Goal: Task Accomplishment & Management: Manage account settings

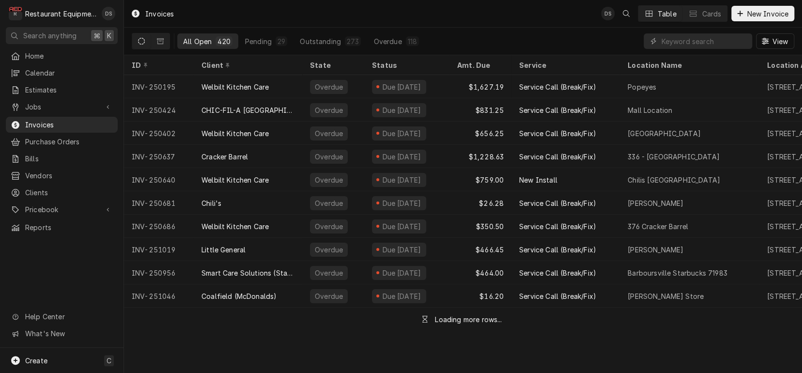
click at [142, 44] on icon "Dynamic Content Wrapper" at bounding box center [141, 41] width 7 height 7
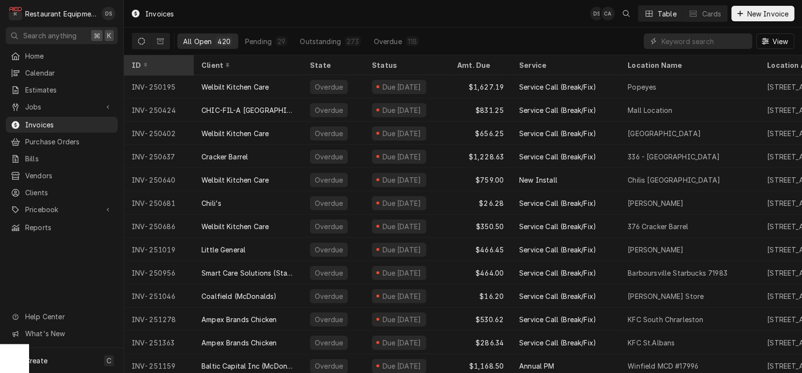
click at [137, 64] on div "ID" at bounding box center [158, 65] width 52 height 10
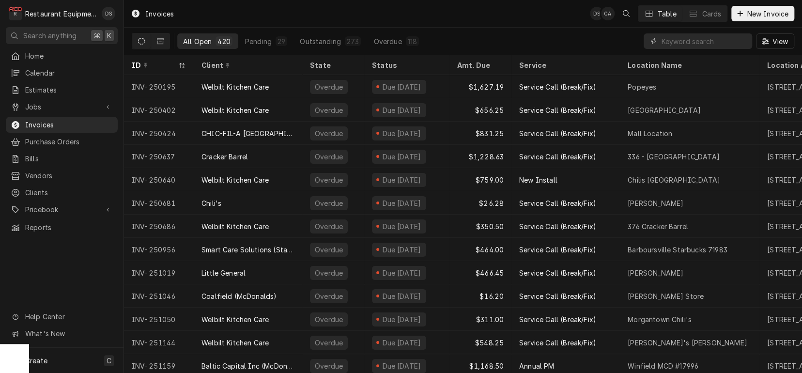
click at [137, 64] on div "ID" at bounding box center [154, 65] width 45 height 10
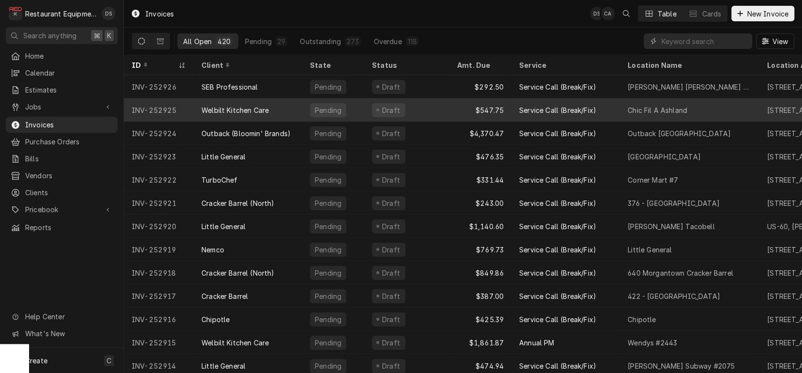
click at [299, 102] on div "Welbilt Kitchen Care" at bounding box center [248, 109] width 108 height 23
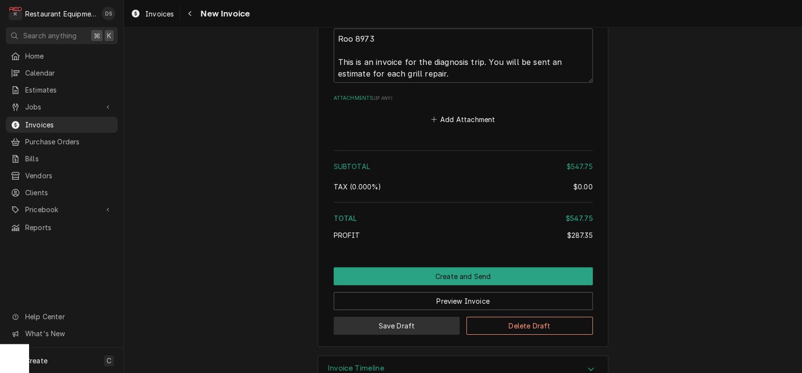
scroll to position [1758, 0]
click at [498, 317] on button "Delete Draft" at bounding box center [529, 326] width 126 height 18
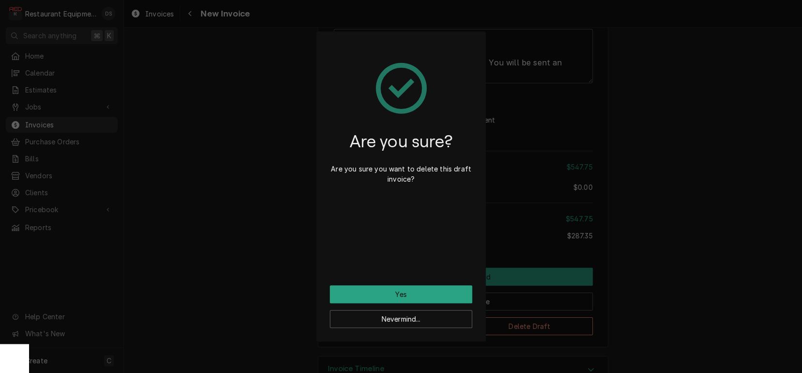
click at [412, 293] on button "Yes" at bounding box center [401, 294] width 142 height 18
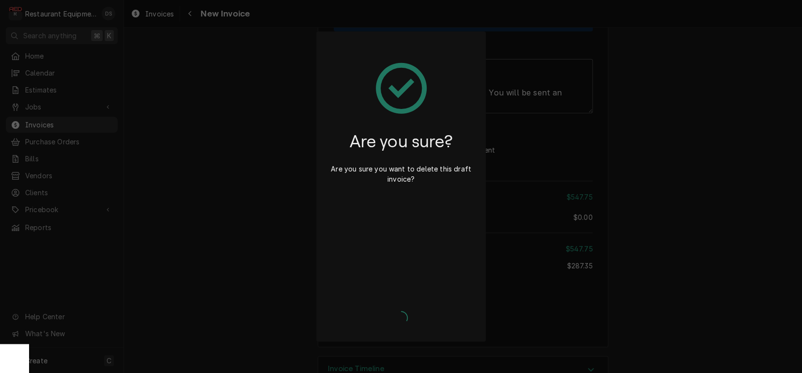
type textarea "x"
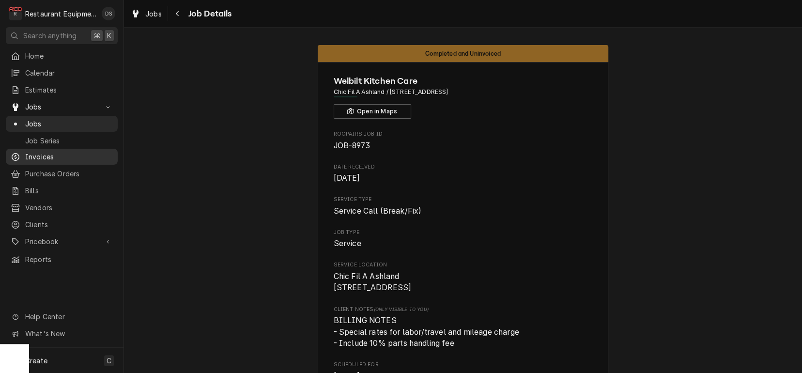
click at [39, 155] on span "Invoices" at bounding box center [69, 157] width 88 height 10
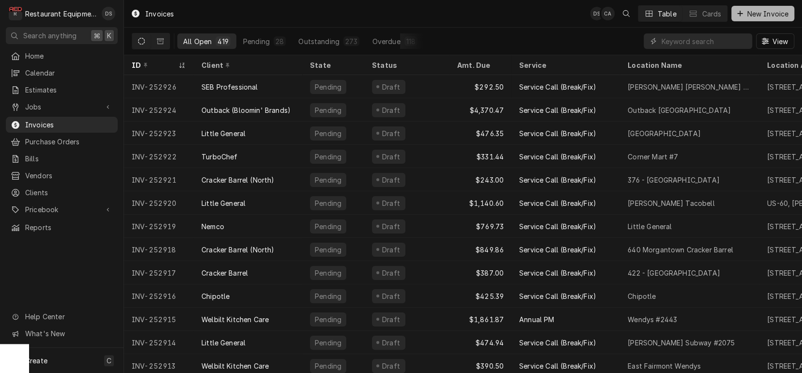
click at [750, 12] on span "New Invoice" at bounding box center [768, 14] width 46 height 10
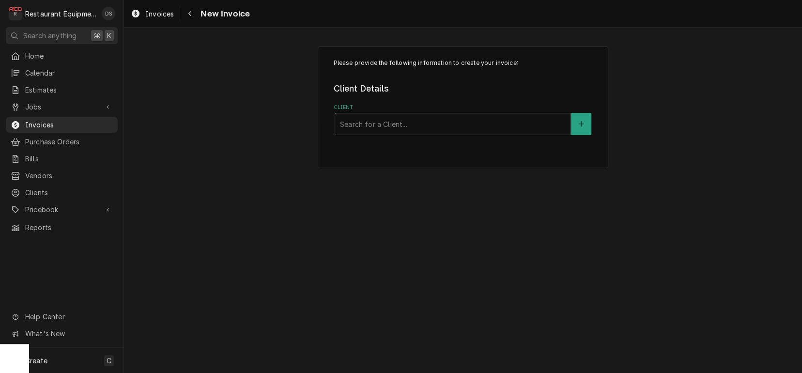
click at [377, 119] on div "Search for a Client..." at bounding box center [453, 124] width 226 height 10
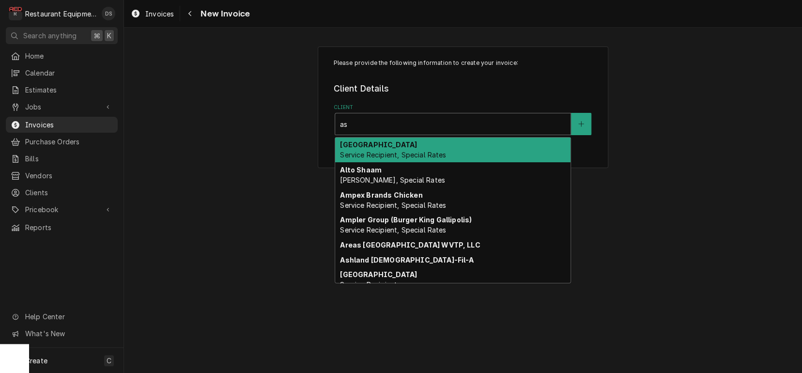
type input "ash"
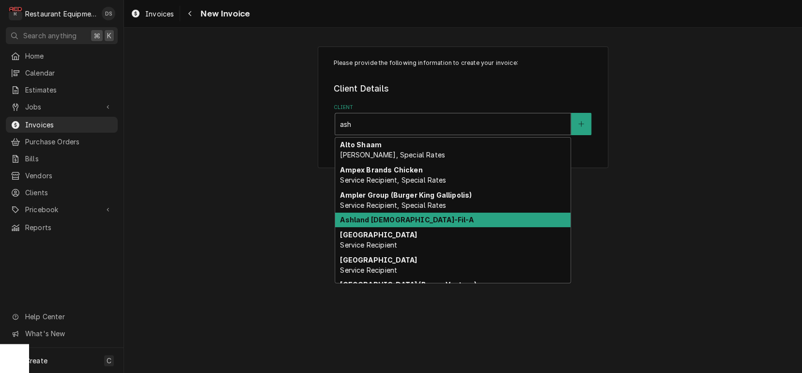
click at [390, 222] on strong "Ashland [DEMOGRAPHIC_DATA]-Fil-A" at bounding box center [407, 219] width 134 height 8
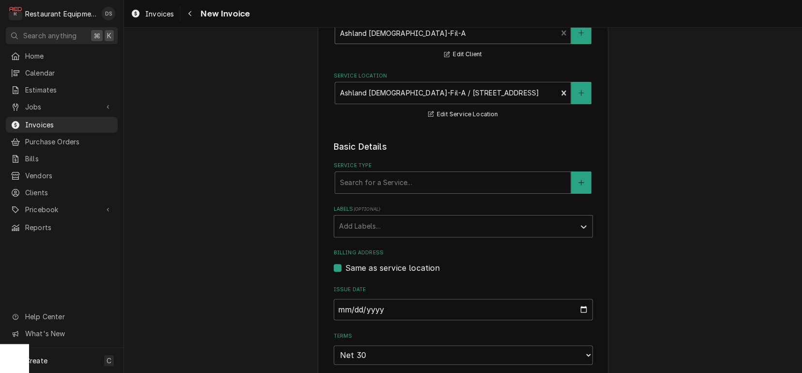
scroll to position [93, 0]
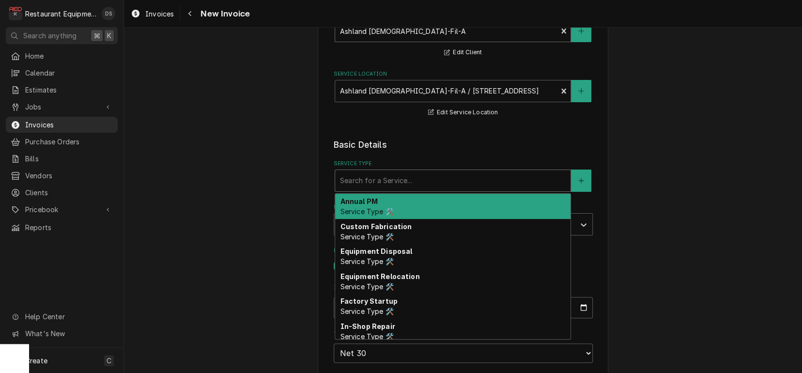
click at [380, 180] on div "Search for a Service..." at bounding box center [453, 180] width 226 height 10
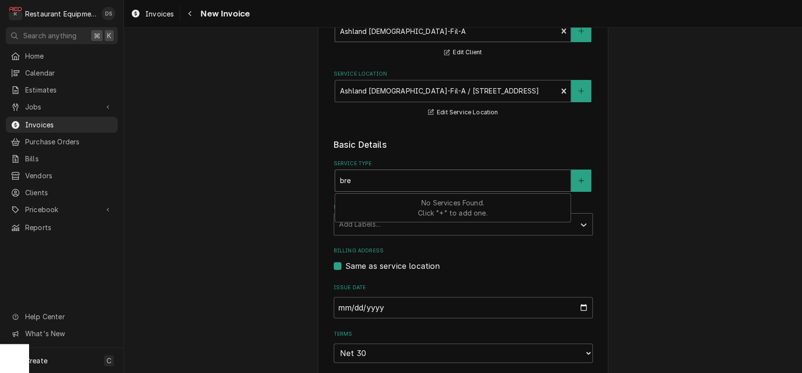
type input "brea"
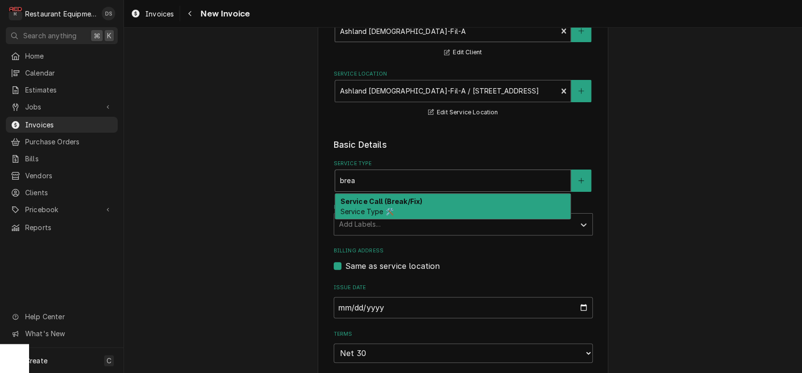
click at [383, 209] on span "Service Type 🛠️" at bounding box center [366, 211] width 53 height 8
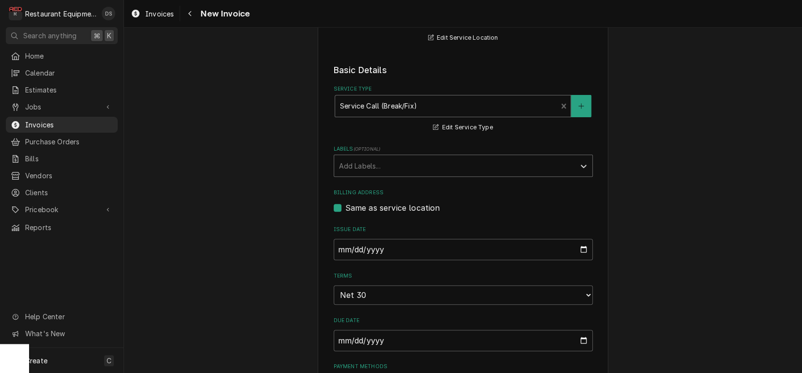
scroll to position [169, 0]
drag, startPoint x: 370, startPoint y: 153, endPoint x: 371, endPoint y: 157, distance: 4.9
click at [370, 153] on div "Add Labels..." at bounding box center [454, 163] width 241 height 21
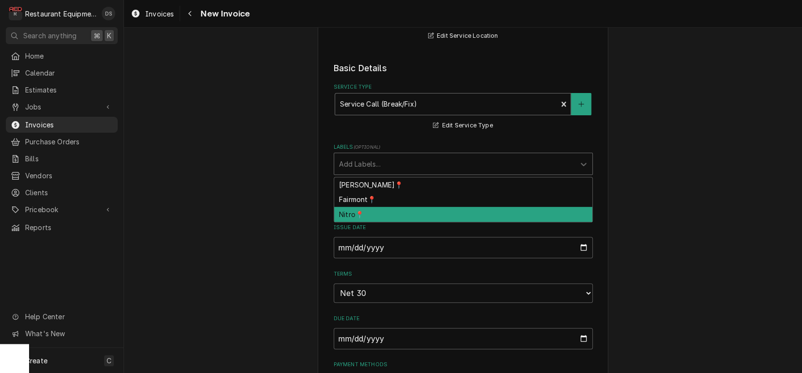
click at [371, 208] on div "Nitro📍" at bounding box center [463, 214] width 258 height 15
type textarea "x"
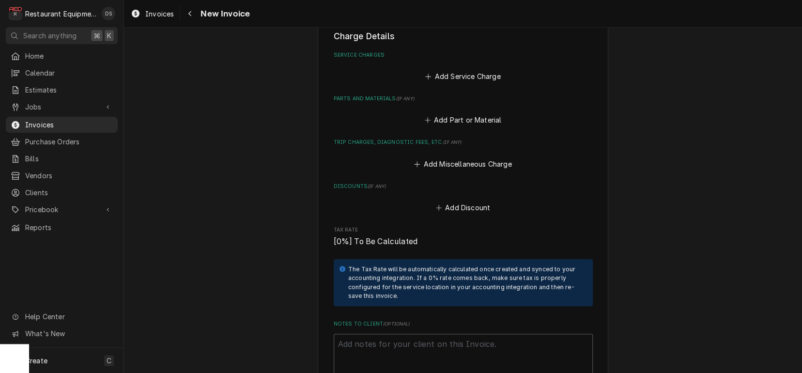
scroll to position [545, 0]
click at [459, 70] on button "Add Service Charge" at bounding box center [463, 77] width 78 height 14
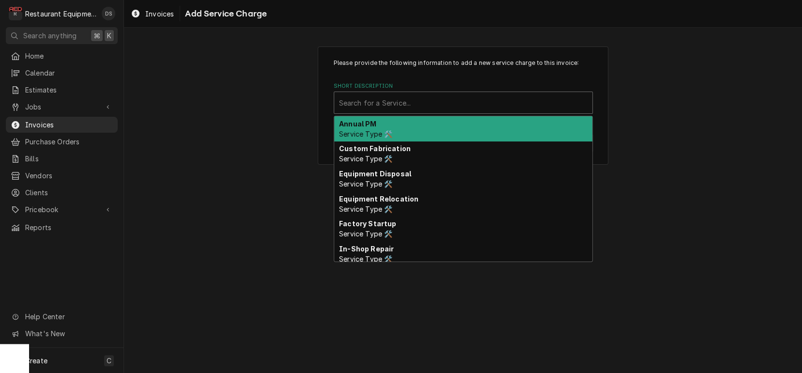
click at [389, 103] on div "Search for a Service..." at bounding box center [463, 103] width 248 height 10
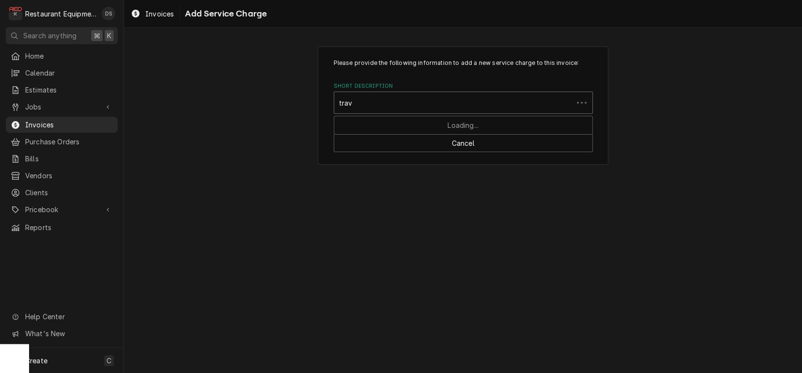
type input "trave"
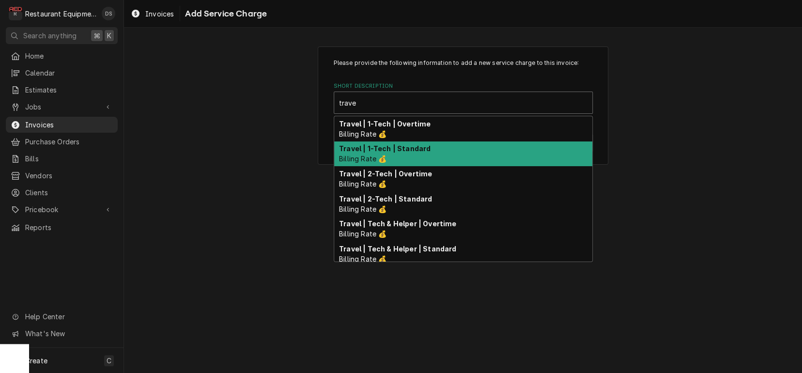
click at [387, 159] on div "Travel | 1-Tech | Standard Billing Rate 💰" at bounding box center [463, 153] width 258 height 25
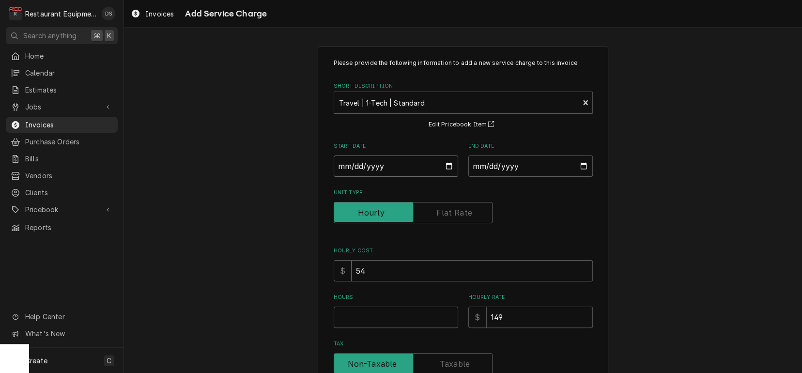
click at [384, 166] on input "Start Date" at bounding box center [396, 165] width 124 height 21
click at [358, 168] on input "Start Date" at bounding box center [396, 165] width 124 height 21
type textarea "x"
type input "2"
type textarea "x"
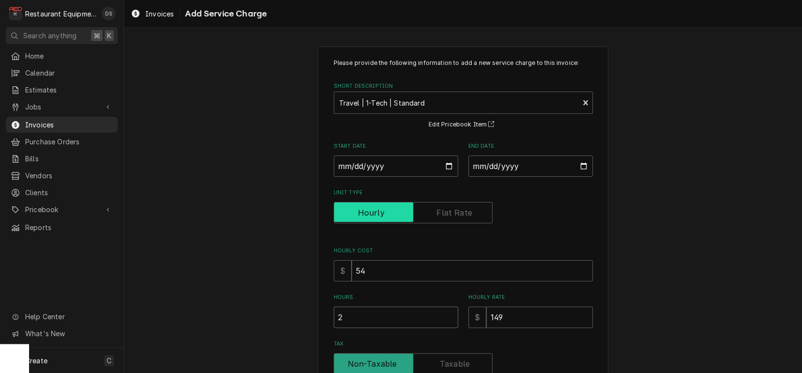
type input "2.2"
type textarea "x"
type input "2.25"
type textarea "x"
type input "1"
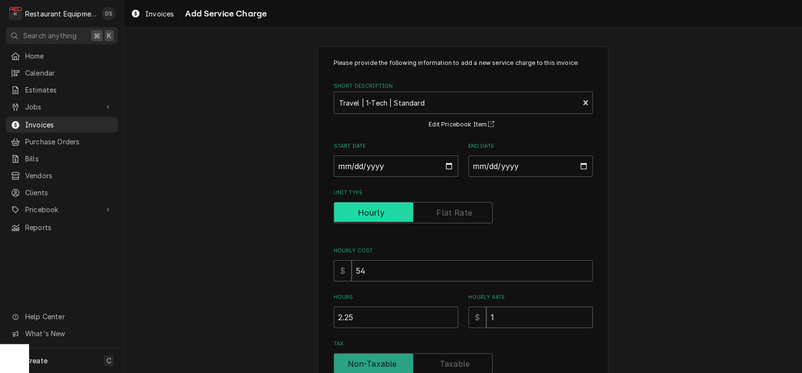
type textarea "x"
type input "12"
type textarea "x"
type input "125"
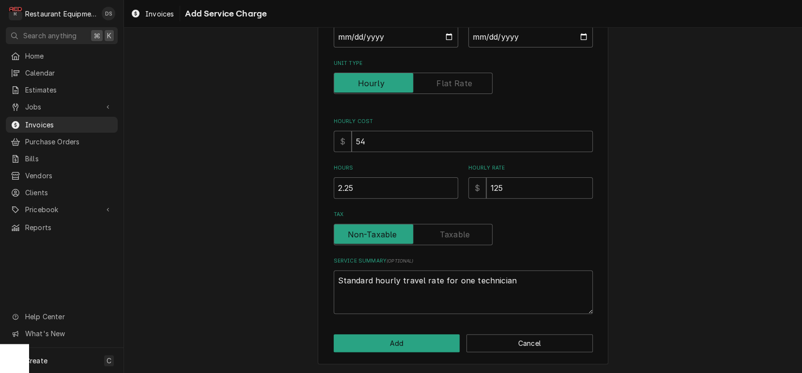
scroll to position [129, 0]
click at [385, 347] on button "Add" at bounding box center [397, 344] width 126 height 18
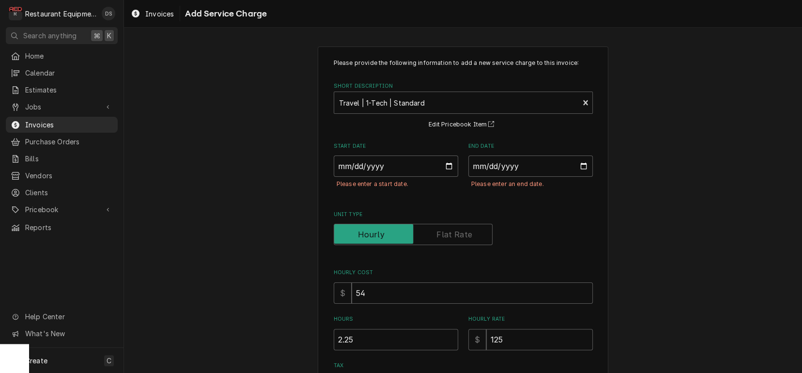
scroll to position [0, 0]
click at [344, 168] on input "Start Date" at bounding box center [396, 165] width 124 height 21
type textarea "x"
type input "0002-09-22"
type textarea "x"
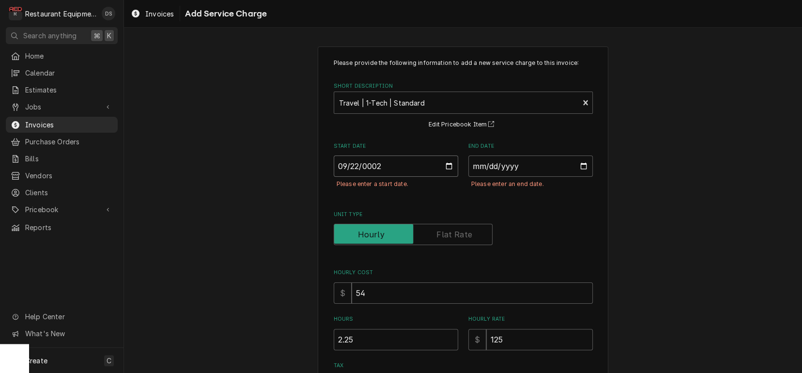
type input "0020-09-22"
type textarea "x"
type input "0202-09-22"
type textarea "x"
type input "2025-09-22"
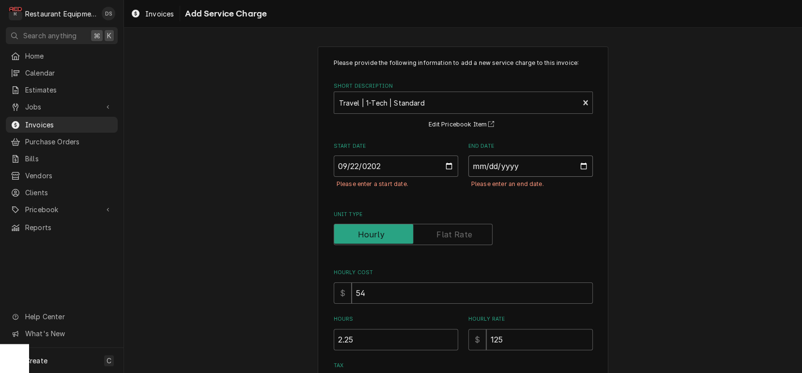
type textarea "x"
type input "0002-09-22"
type textarea "x"
type input "0020-09-22"
type textarea "x"
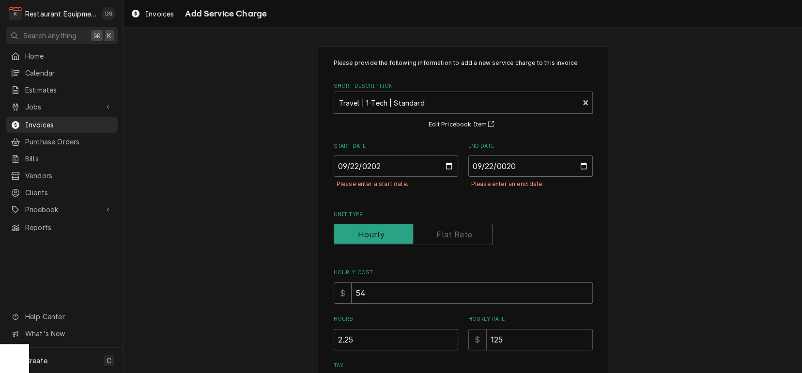
type input "0202-09-22"
type textarea "x"
type input "2025-09-22"
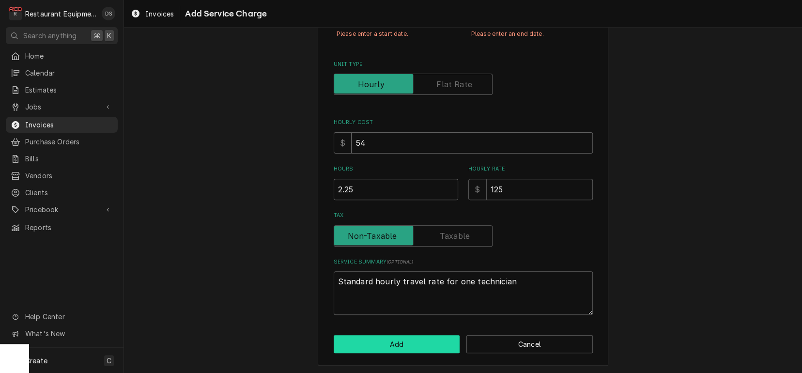
click at [383, 337] on button "Add" at bounding box center [397, 344] width 126 height 18
type textarea "x"
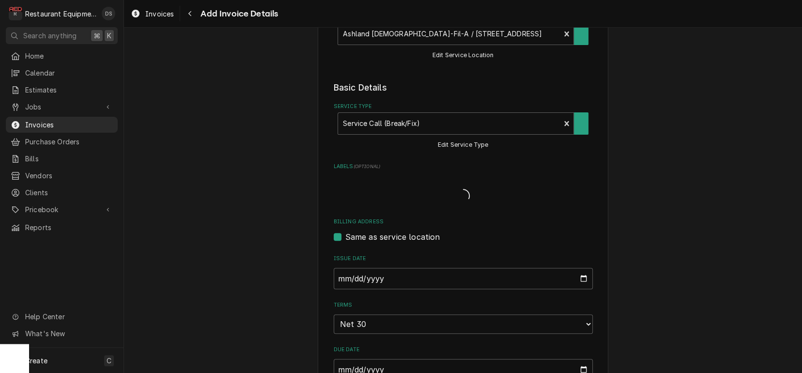
scroll to position [545, 0]
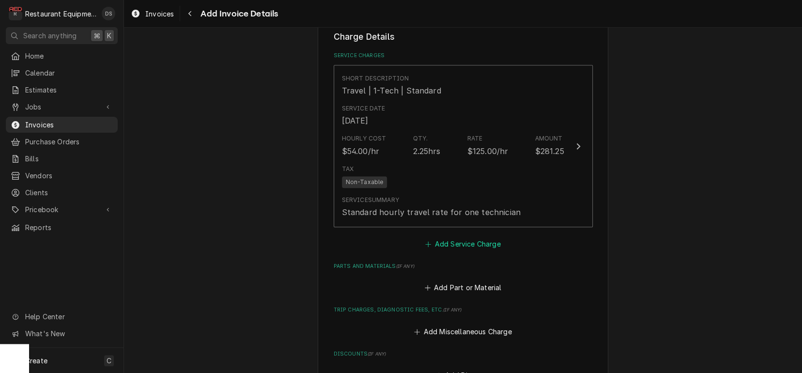
click at [474, 237] on button "Add Service Charge" at bounding box center [463, 244] width 78 height 14
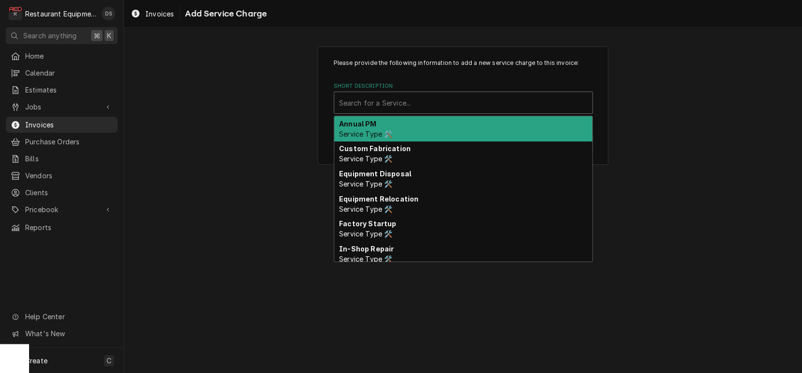
click at [411, 99] on div "Search for a Service..." at bounding box center [463, 103] width 248 height 10
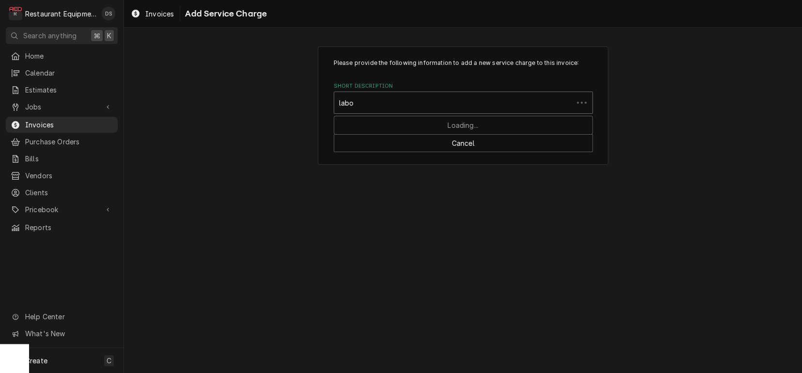
type input "labor"
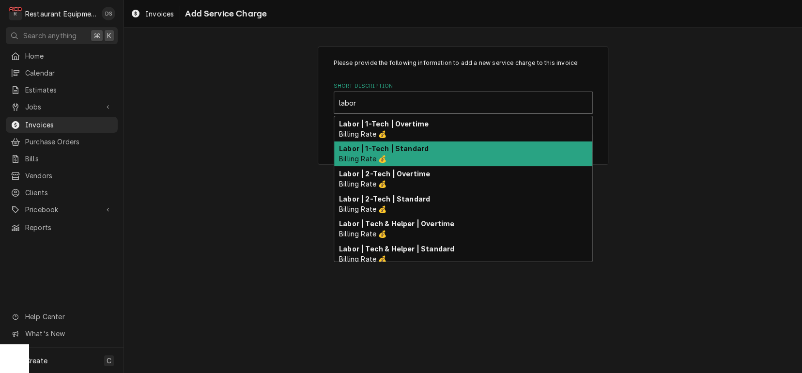
click at [400, 154] on div "Labor | 1-Tech | Standard Billing Rate 💰" at bounding box center [463, 153] width 258 height 25
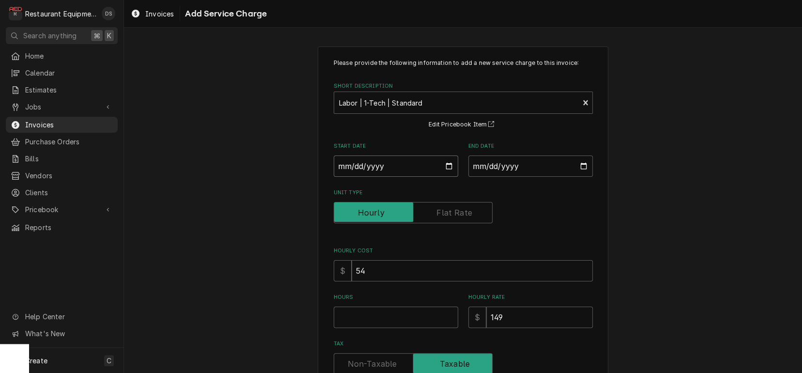
click at [340, 169] on input "Start Date" at bounding box center [396, 165] width 124 height 21
type textarea "x"
type input "0002-09-22"
type textarea "x"
type input "0020-09-22"
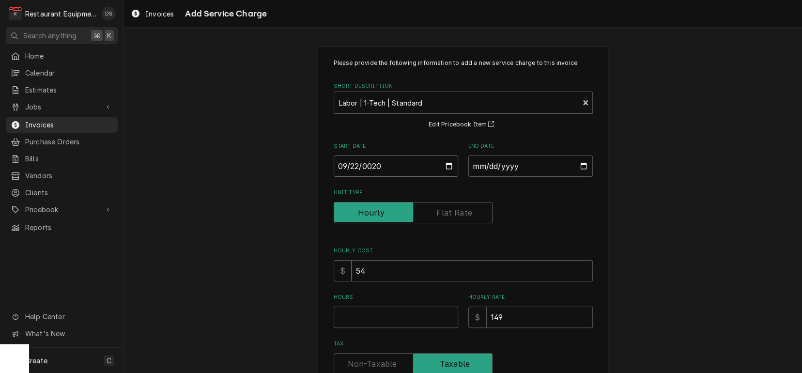
type textarea "x"
type input "0202-09-22"
type textarea "x"
type input "2025-09-22"
type textarea "x"
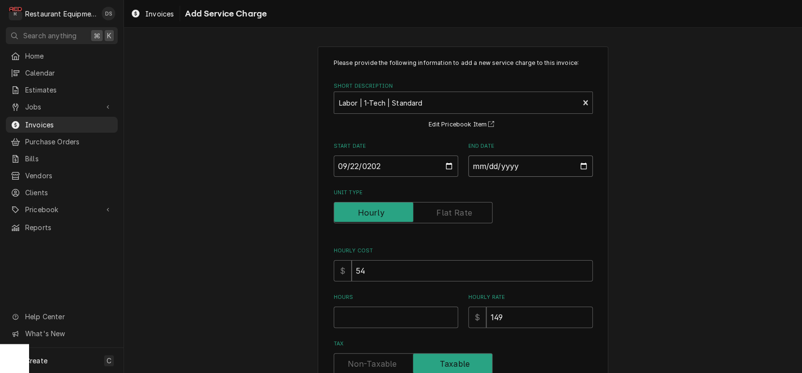
type input "0002-09-22"
type textarea "x"
type input "0020-09-22"
type textarea "x"
type input "0202-09-22"
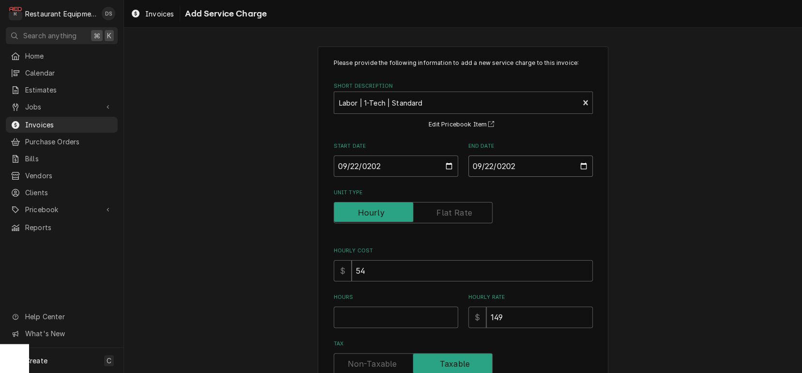
type textarea "x"
type input "2025-09-22"
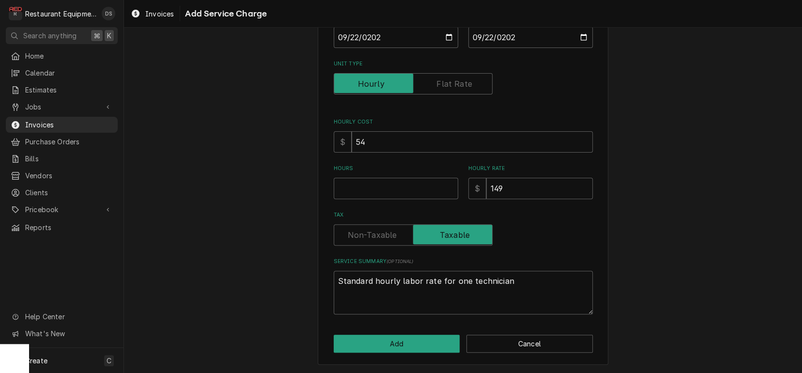
scroll to position [129, 0]
click at [358, 190] on input "Hours" at bounding box center [396, 188] width 124 height 21
type textarea "x"
type input "1"
type textarea "x"
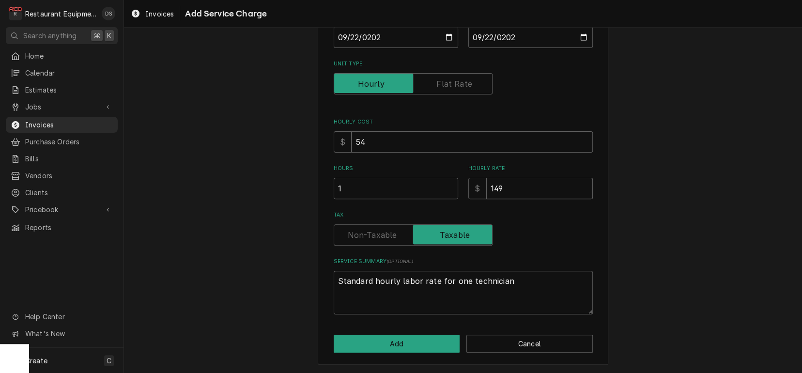
type input "1"
type textarea "x"
type input "12"
type textarea "x"
type input "122"
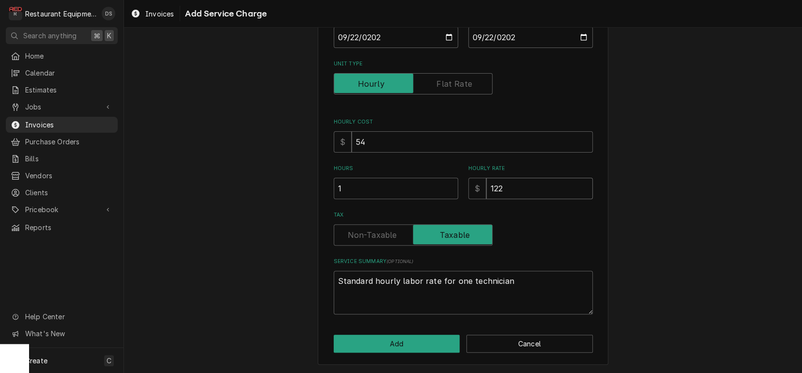
type textarea "x"
type input "1225"
type textarea "x"
type input "122"
type textarea "x"
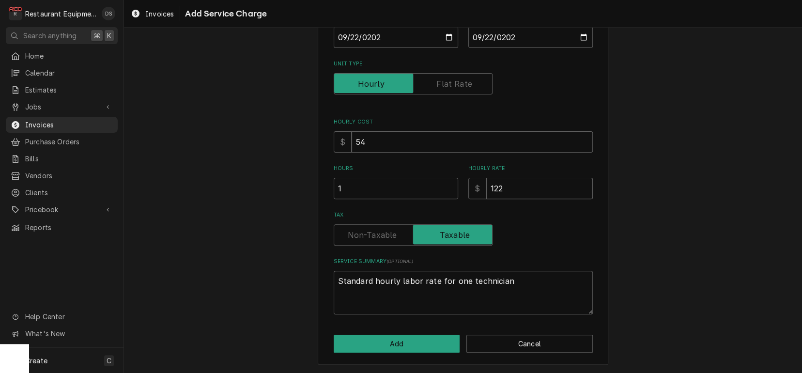
type input "12"
type textarea "x"
type input "125"
click at [380, 241] on input "Tax" at bounding box center [413, 234] width 150 height 21
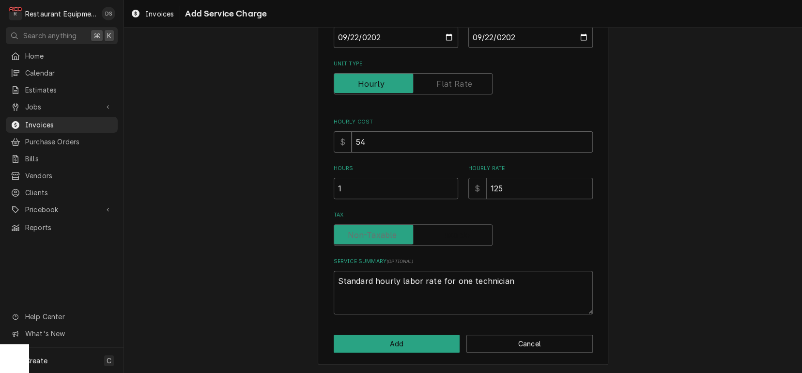
checkbox input "false"
click at [399, 343] on button "Add" at bounding box center [397, 344] width 126 height 18
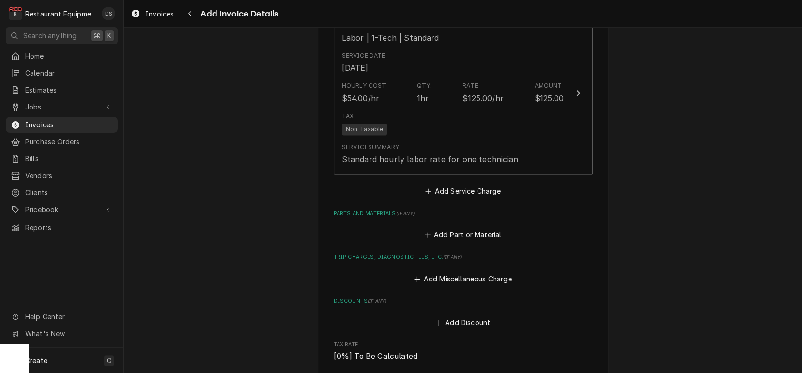
click at [443, 270] on fieldset "Charge Details Service Charges Short Description Travel | 1-Tech | Standard Ser…" at bounding box center [463, 173] width 259 height 725
click at [442, 272] on button "Add Miscellaneous Charge" at bounding box center [463, 279] width 101 height 14
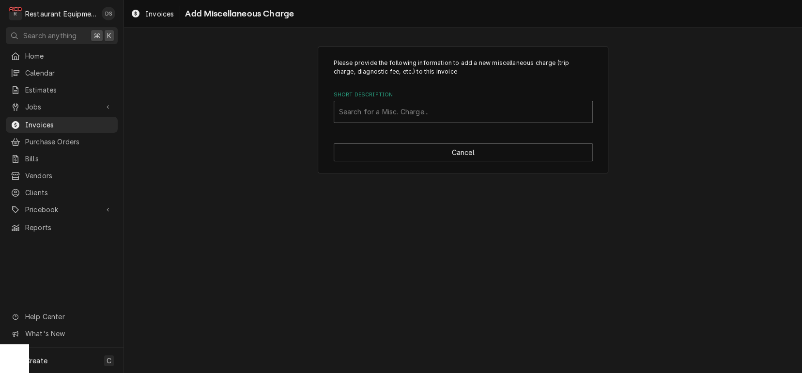
click at [382, 107] on div "Search for a Misc. Charge..." at bounding box center [463, 112] width 248 height 10
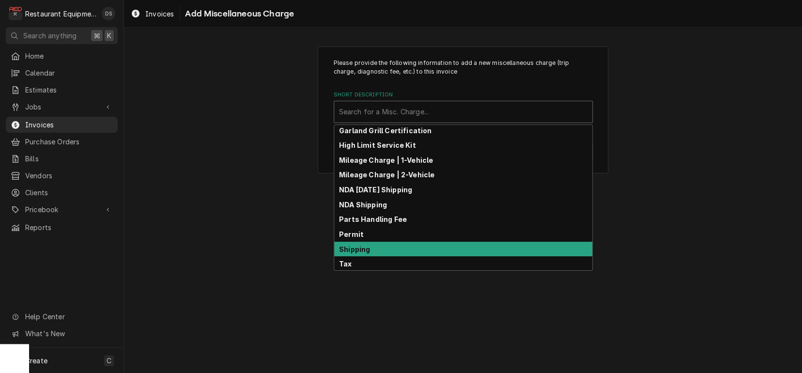
scroll to position [57, 0]
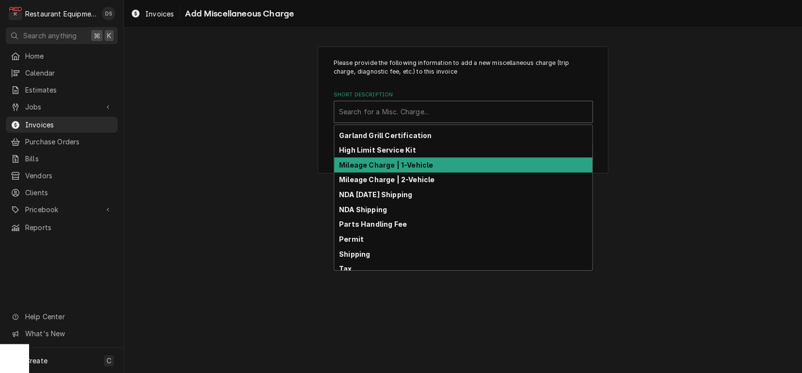
click at [389, 167] on strong "Mileage Charge | 1-Vehicle" at bounding box center [386, 165] width 94 height 8
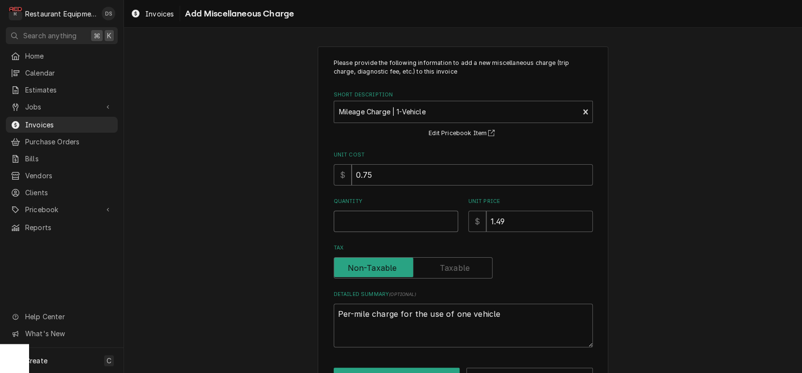
click at [361, 217] on input "Quantity" at bounding box center [396, 221] width 124 height 21
type textarea "x"
type input "1"
type textarea "x"
type input "11"
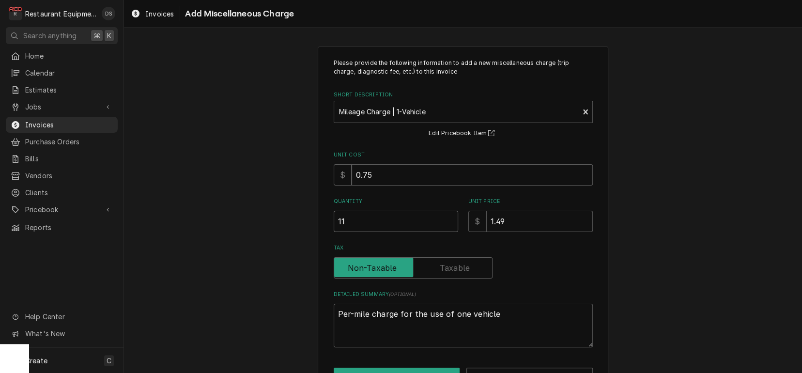
type textarea "x"
type input "113"
type textarea "x"
type input "113.2"
type textarea "x"
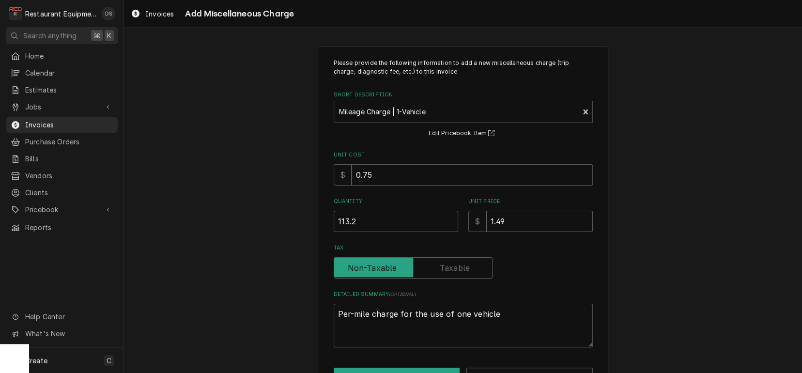
type input "1"
type textarea "x"
type input "1.2"
type textarea "x"
type input "1.25"
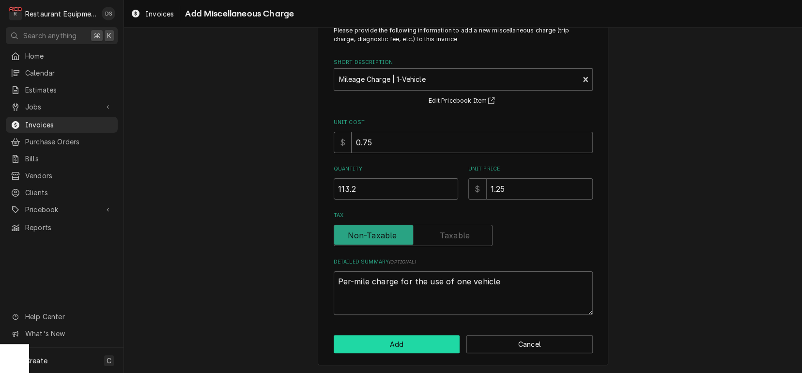
click at [402, 339] on button "Add" at bounding box center [397, 344] width 126 height 18
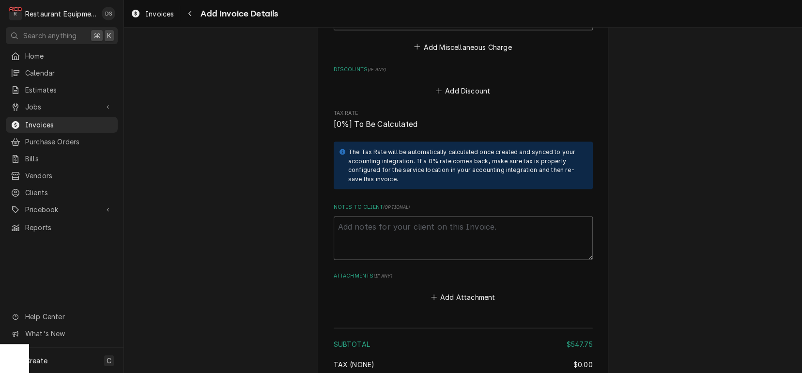
scroll to position [1136, 0]
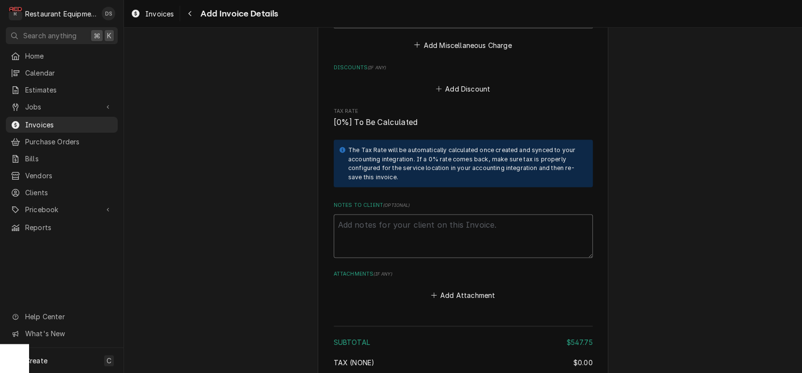
click at [366, 214] on textarea "Notes to Client ( optional )" at bounding box center [463, 236] width 259 height 44
type textarea "x"
type textarea "R"
type textarea "x"
type textarea "RO"
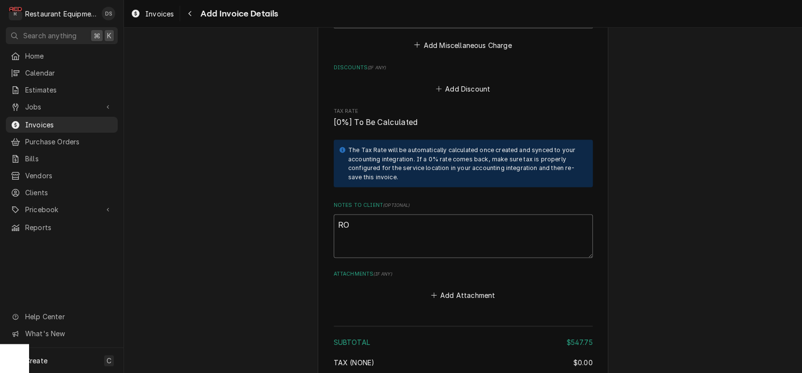
type textarea "x"
type textarea "ROO"
type textarea "x"
type textarea "ROO"
type textarea "x"
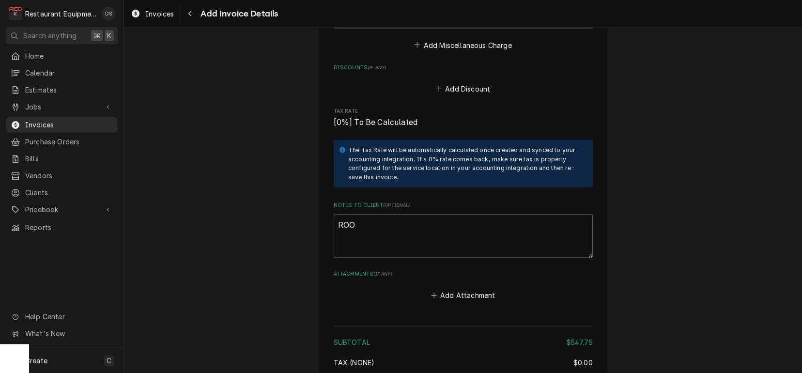
type textarea "ROO 8"
type textarea "x"
type textarea "ROO 89"
type textarea "x"
type textarea "ROO 897"
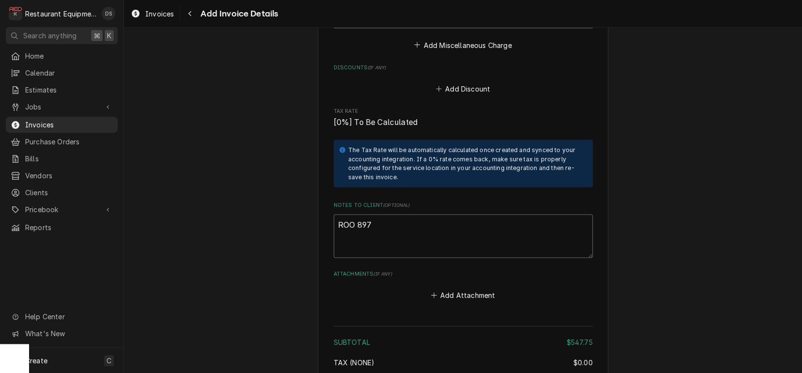
type textarea "x"
type textarea "ROO 8973"
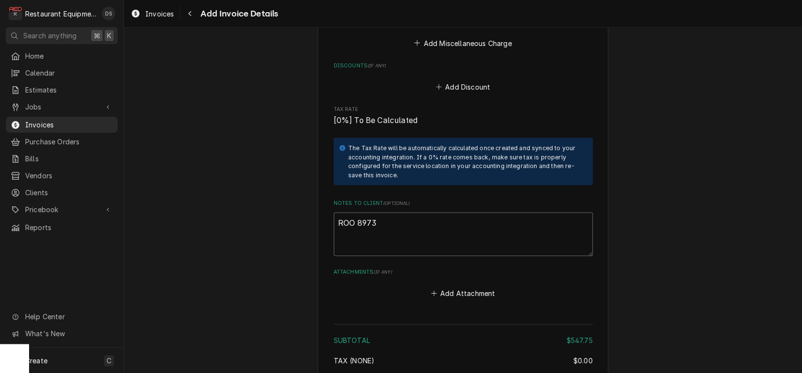
type textarea "x"
type textarea "ROO 8973"
type textarea "x"
type textarea "ROO 8973"
type textarea "x"
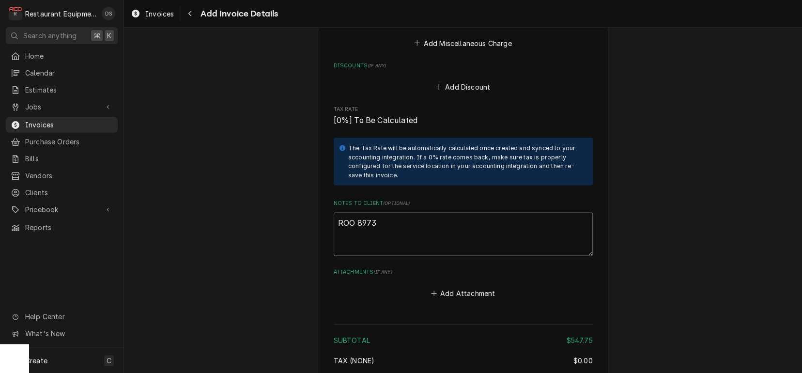
type textarea "ROO 8973 T"
type textarea "x"
type textarea "ROO 8973 TH"
type textarea "x"
type textarea "ROO 8973 THI"
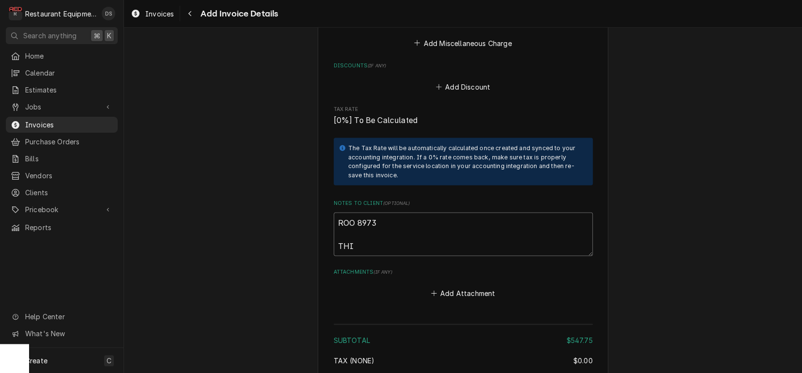
type textarea "x"
type textarea "ROO 8973 THIS"
type textarea "x"
type textarea "ROO 8973 THIS"
type textarea "x"
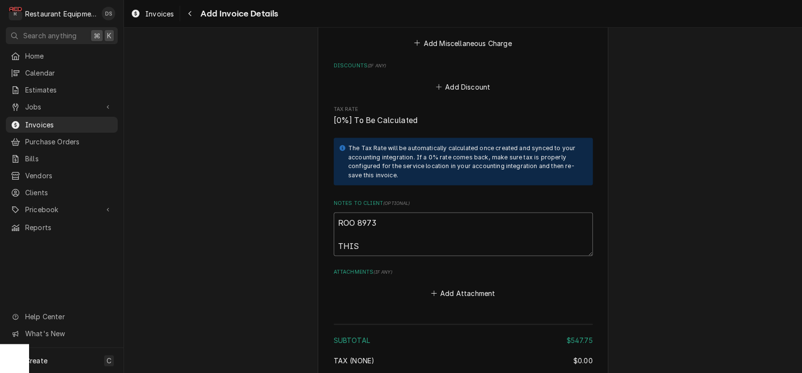
type textarea "ROO 8973 THIS I"
type textarea "x"
type textarea "ROO 8973 THIS IS"
type textarea "x"
type textarea "ROO 8973 THIS ISA"
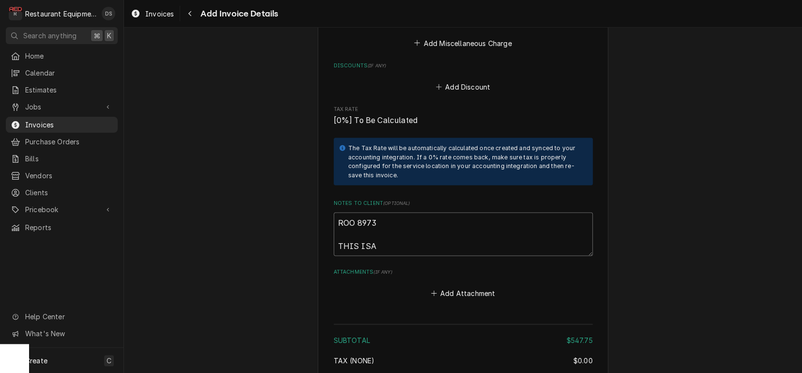
type textarea "x"
type textarea "ROO 8973 THIS ISA"
type textarea "x"
type textarea "ROO 8973 THIS ISA N"
type textarea "x"
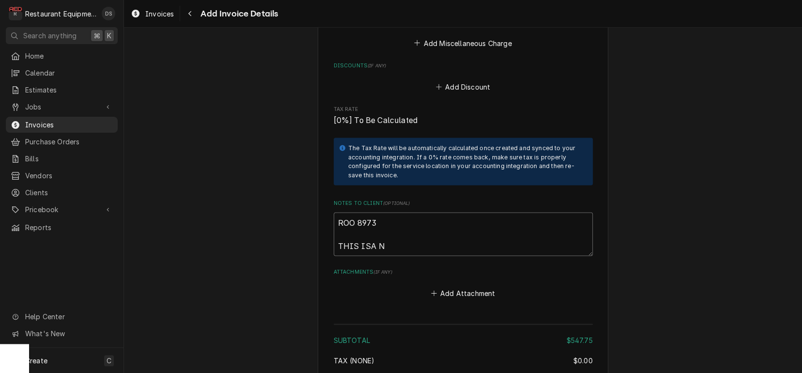
type textarea "ROO 8973 THIS ISA N"
type textarea "x"
type textarea "ROO 8973 THIS ISA N"
type textarea "x"
type textarea "ROO 8973 THIS ISA N="
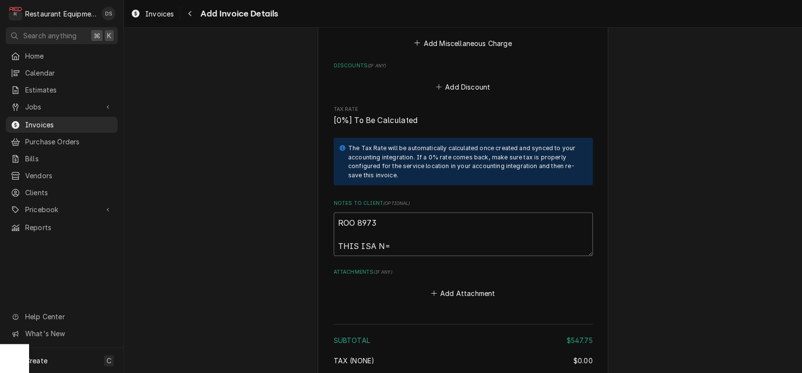
type textarea "x"
type textarea "ROO 8973 THIS ISA N=="
type textarea "x"
type textarea "ROO 8973 THIS ISA N="
type textarea "x"
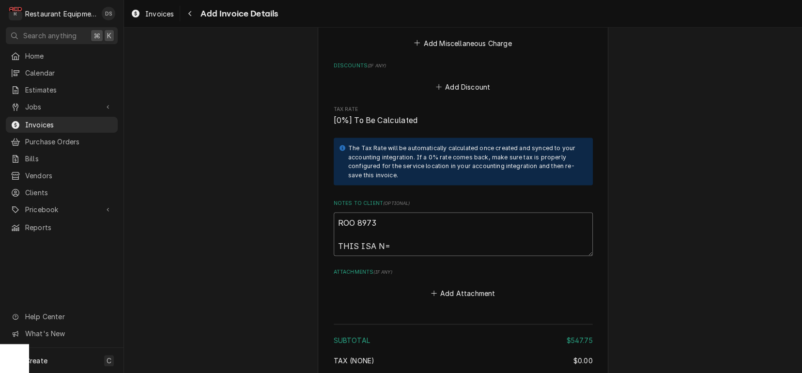
type textarea "ROO 8973 THIS ISA N"
type textarea "x"
type textarea "ROO 8973 THIS ISA"
type textarea "x"
type textarea "ROO 8973 THIS ISA"
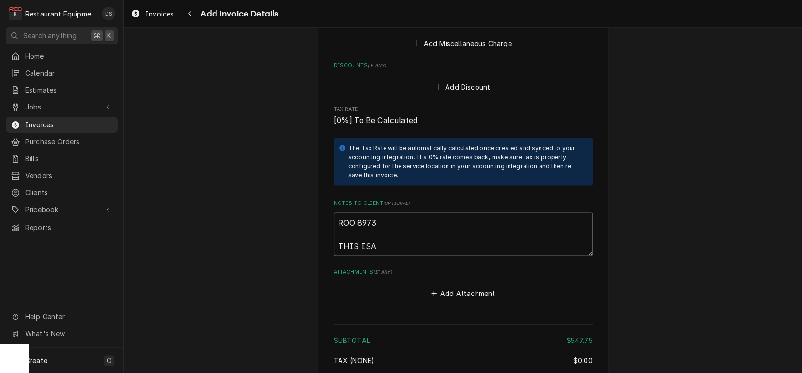
type textarea "x"
type textarea "ROO 8973 THIS IS"
type textarea "x"
type textarea "ROO 8973 THIS I"
type textarea "x"
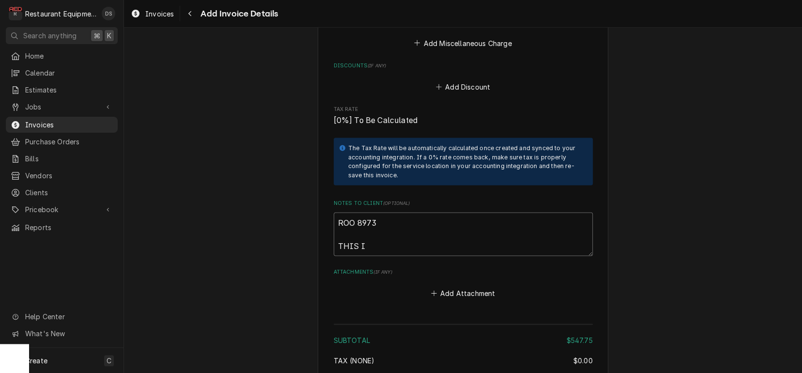
type textarea "ROO 8973 THIS"
type textarea "x"
type textarea "ROO 8973 THIS"
type textarea "x"
type textarea "ROO 8973 THI"
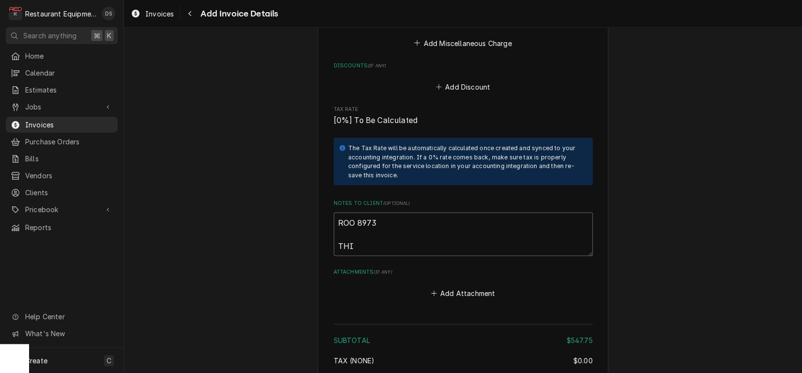
type textarea "x"
type textarea "ROO 8973 TH"
type textarea "x"
type textarea "ROO 8973 T"
type textarea "x"
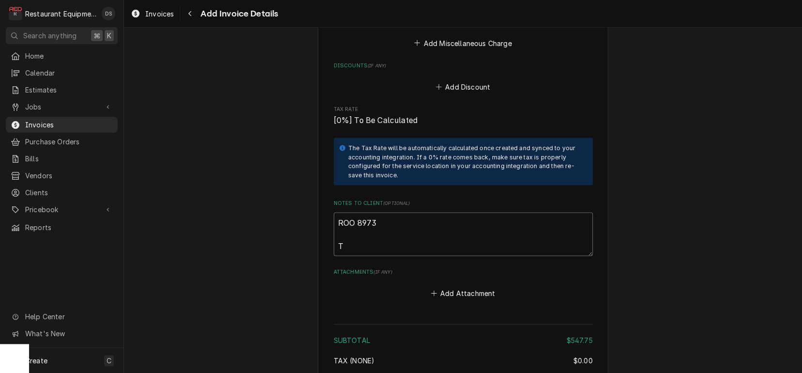
type textarea "ROO 8973"
type textarea "x"
type textarea "ROO 8973 T"
type textarea "x"
type textarea "ROO 8973 Th"
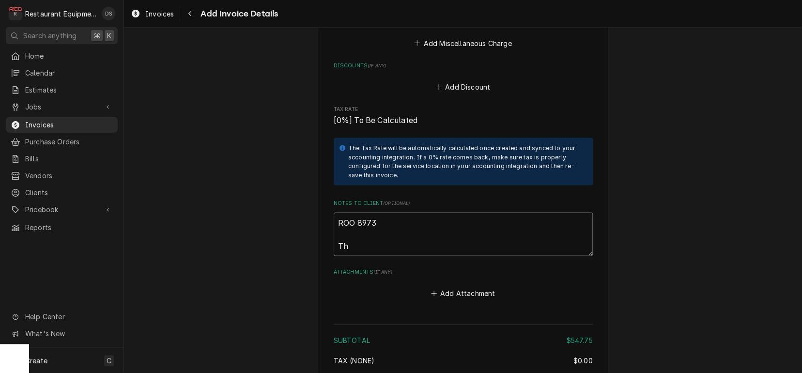
type textarea "x"
type textarea "ROO 8973 Thi"
type textarea "x"
type textarea "ROO 8973 This"
type textarea "x"
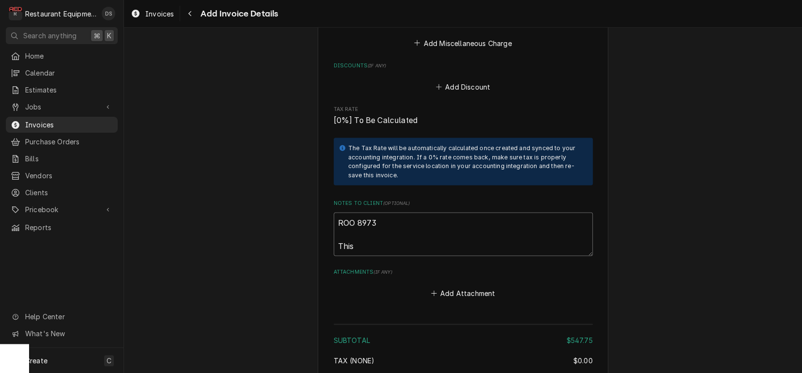
type textarea "ROO 8973 This"
type textarea "x"
type textarea "ROO 8973 This i"
type textarea "x"
type textarea "ROO 8973 This ia"
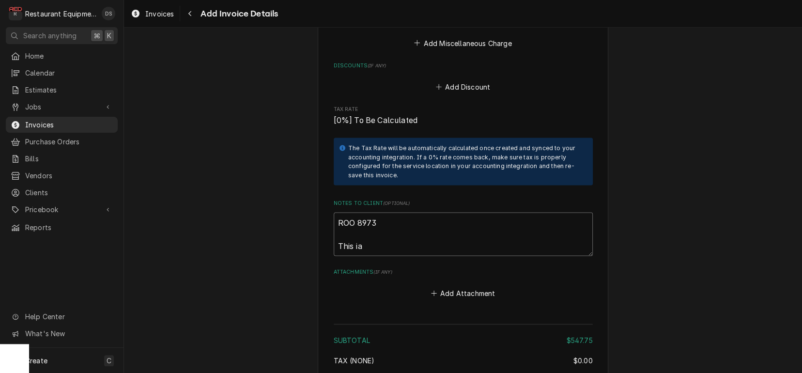
type textarea "x"
type textarea "ROO 8973 This i"
type textarea "x"
type textarea "ROO 8973 This is"
type textarea "x"
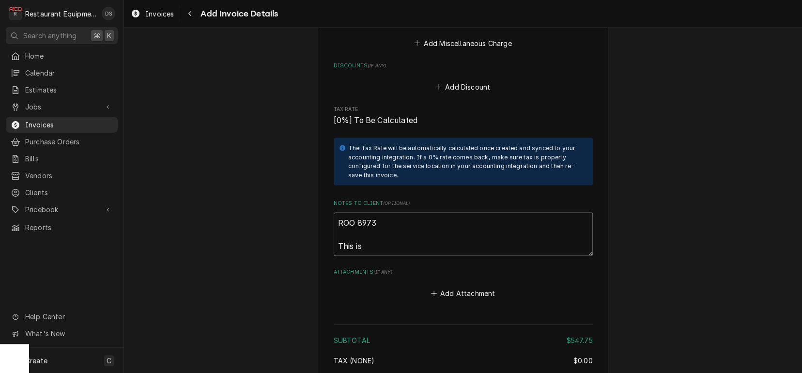
type textarea "ROO 8973 This is"
type textarea "x"
type textarea "ROO 8973 This is a"
type textarea "x"
type textarea "ROO 8973 This is an"
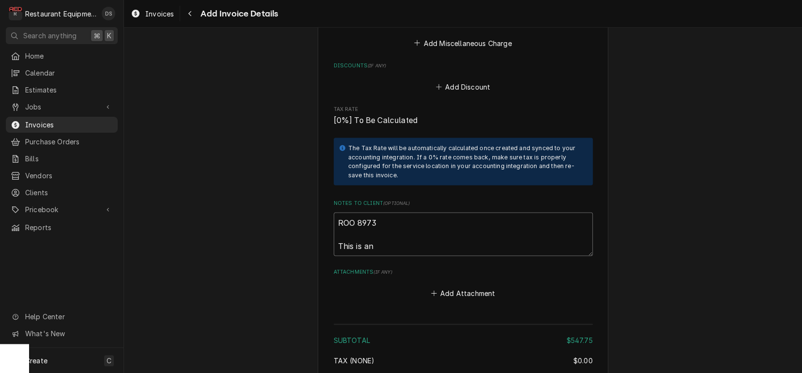
type textarea "x"
type textarea "ROO 8973 This is an"
type textarea "x"
type textarea "ROO 8973 This is an i"
type textarea "x"
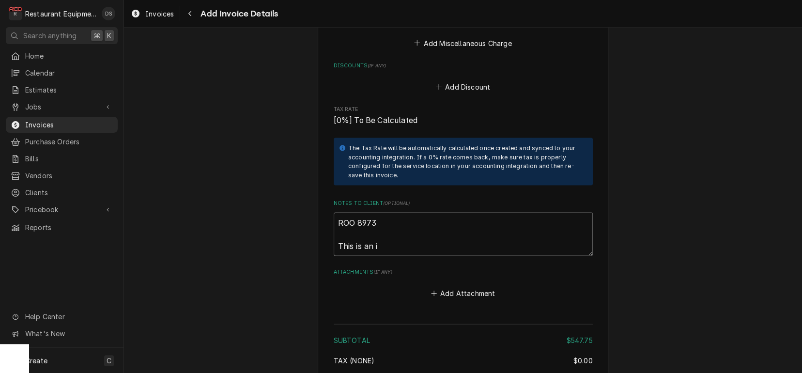
type textarea "ROO 8973 This is an in"
type textarea "x"
type textarea "ROO 8973 This is an inv"
type textarea "x"
type textarea "ROO 8973 This is an invo"
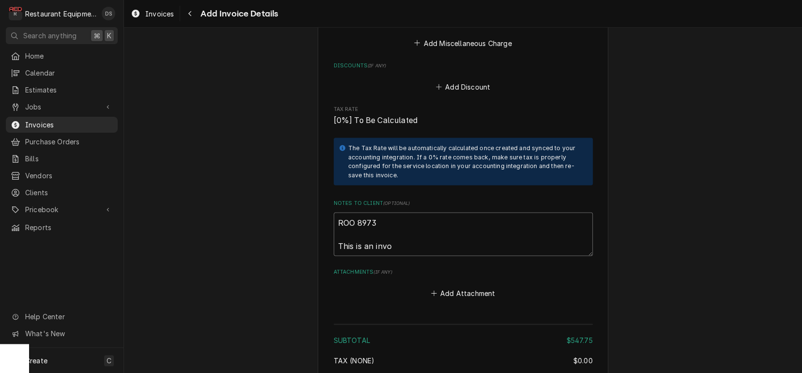
type textarea "x"
type textarea "ROO 8973 This is an invoi"
type textarea "x"
type textarea "ROO 8973 This is an invoic"
type textarea "x"
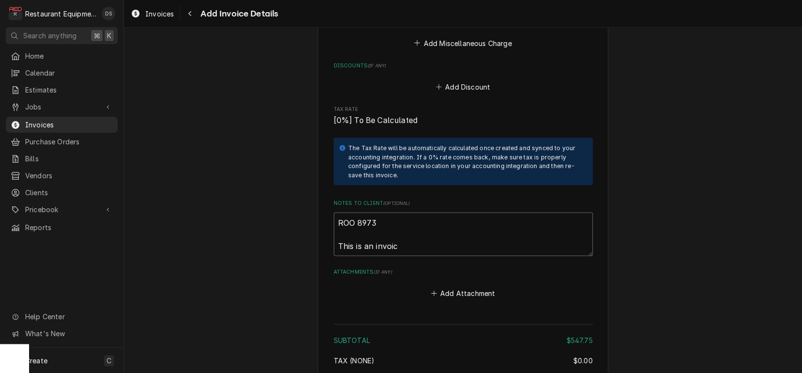
type textarea "ROO 8973 This is an invoice"
type textarea "x"
type textarea "ROO 8973 This is an invoice"
type textarea "x"
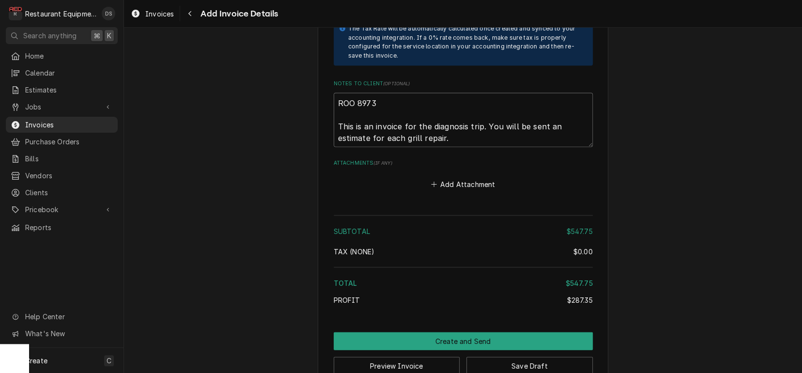
scroll to position [0, 0]
click at [398, 119] on textarea "ROO 8973 This is an invoice for the diagnosis trip. You will be sent an estimat…" at bounding box center [463, 119] width 259 height 54
click at [397, 119] on textarea "ROO 8973 This is an invoice for the diagnosis trip. You will be sent an estimat…" at bounding box center [463, 120] width 259 height 54
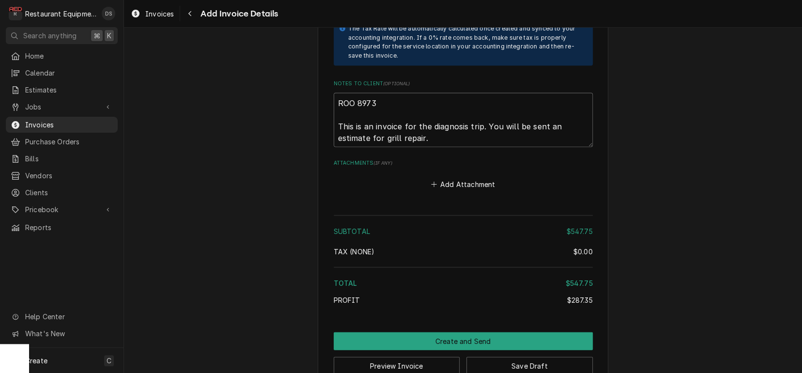
click at [444, 120] on textarea "ROO 8973 This is an invoice for the diagnosis trip. You will be sent an estimat…" at bounding box center [463, 120] width 259 height 54
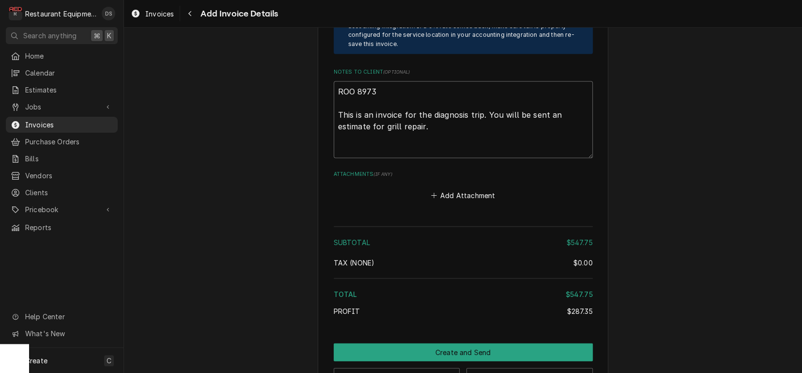
scroll to position [1269, 0]
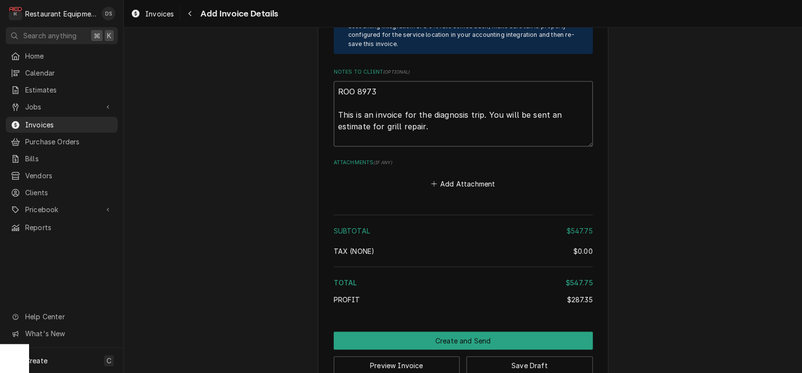
click at [352, 117] on textarea "ROO 8973 This is an invoice for the diagnosis trip. You will be sent an estimat…" at bounding box center [463, 113] width 259 height 65
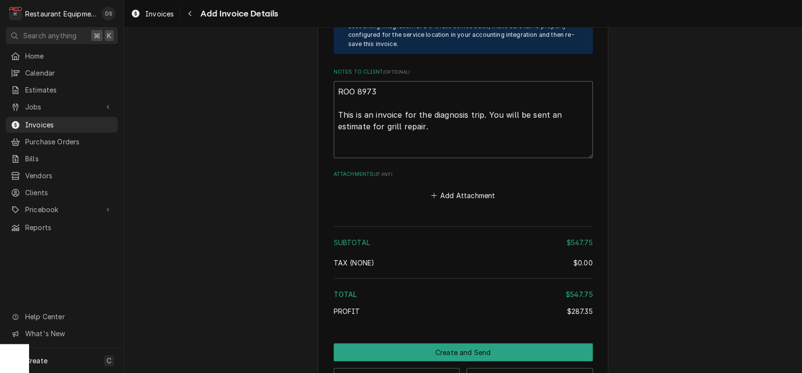
paste textarea "9-22-25 truck 202 and 207 Start at 11:45am End at 12:45 Garland Cxpb12 23031001…"
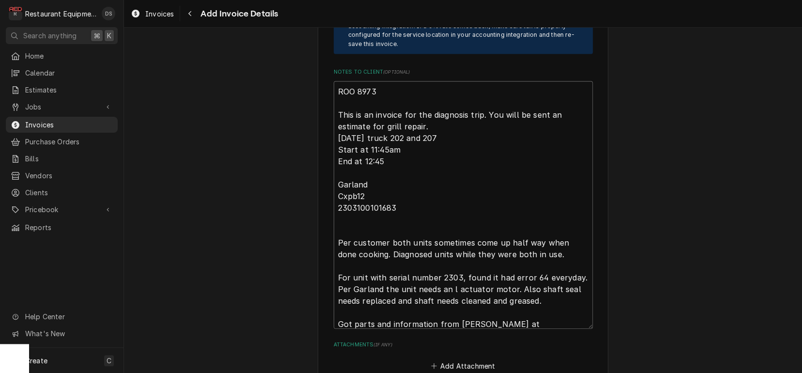
click at [434, 103] on textarea "ROO 8973 This is an invoice for the diagnosis trip. You will be sent an estimat…" at bounding box center [463, 204] width 259 height 247
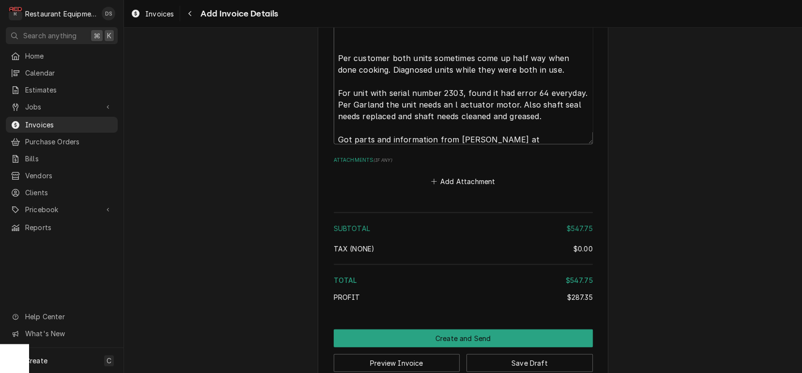
scroll to position [0, 0]
click at [477, 354] on button "Save Draft" at bounding box center [529, 363] width 126 height 18
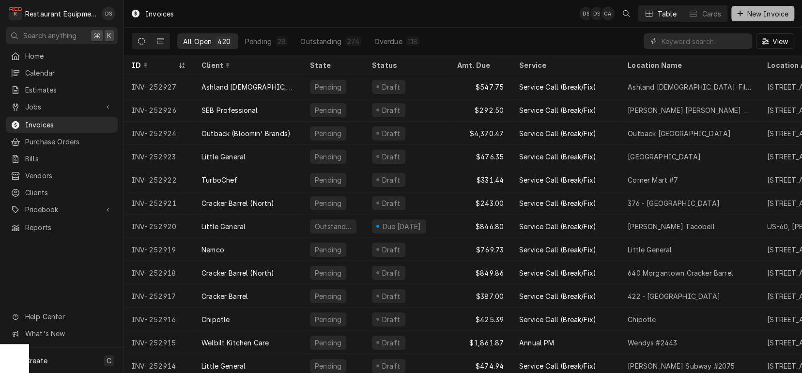
click at [757, 14] on span "New Invoice" at bounding box center [768, 14] width 46 height 10
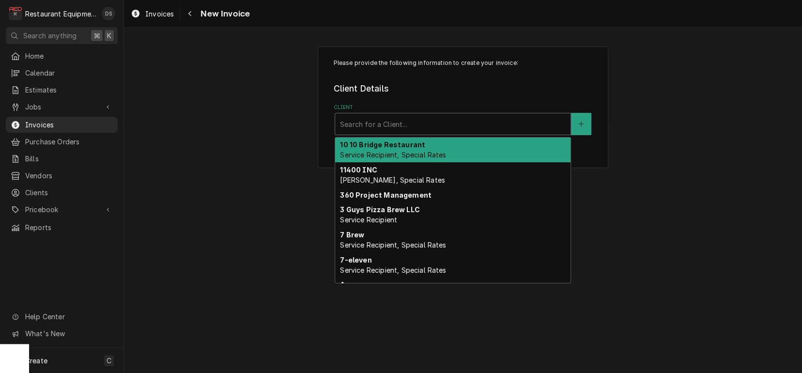
click at [409, 127] on div "Client" at bounding box center [453, 123] width 226 height 17
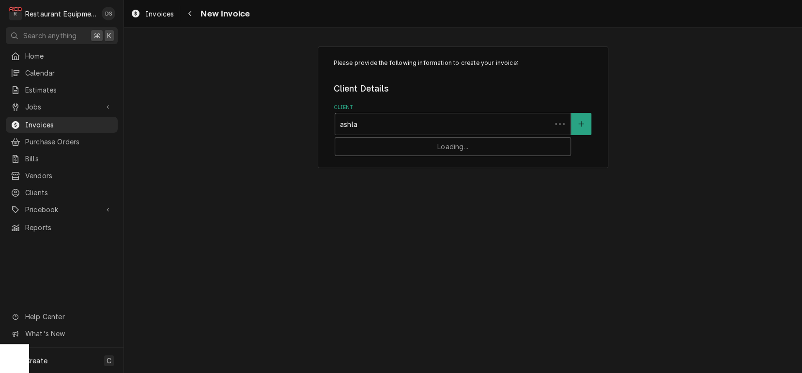
type input "ashlan"
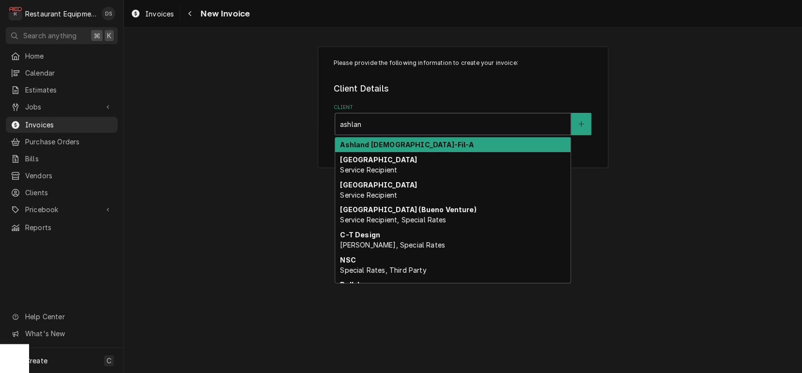
click at [404, 146] on strong "Ashland [DEMOGRAPHIC_DATA]-Fil-A" at bounding box center [407, 144] width 134 height 8
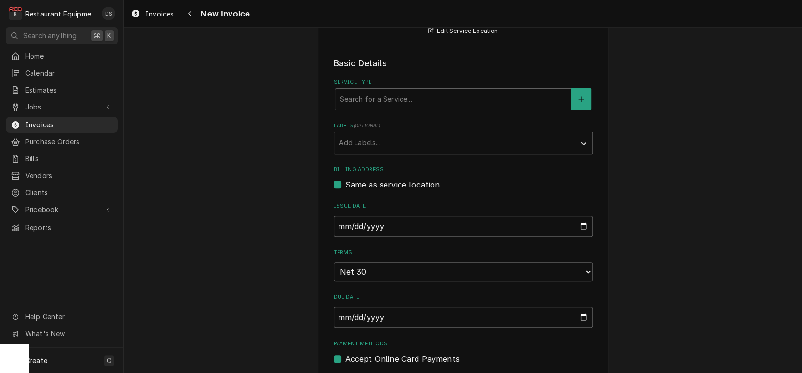
scroll to position [198, 0]
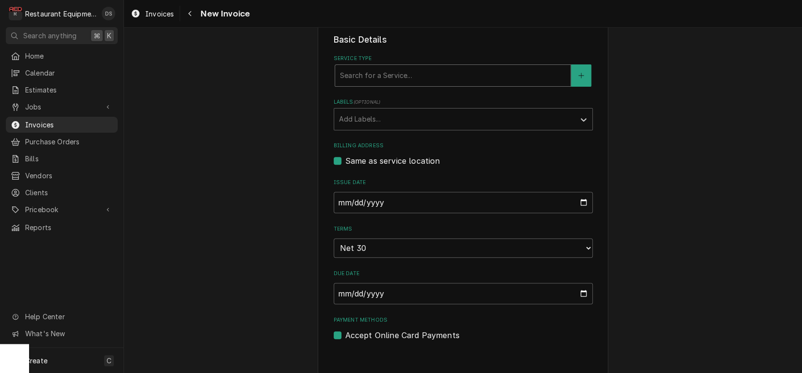
click at [387, 74] on div "Search for a Service..." at bounding box center [453, 75] width 226 height 10
type input "brea"
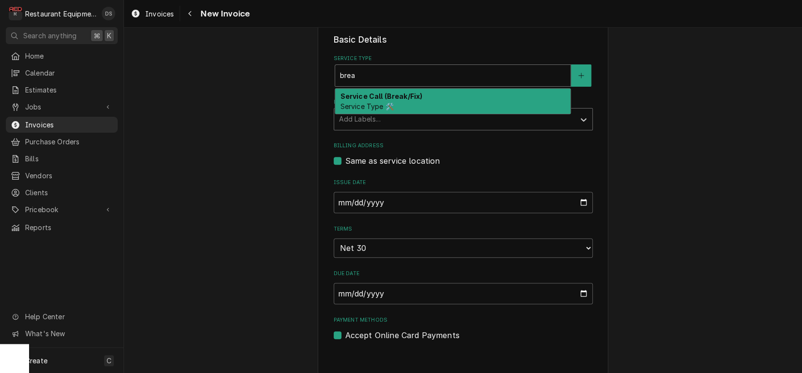
drag, startPoint x: 380, startPoint y: 95, endPoint x: 376, endPoint y: 113, distance: 18.4
click at [380, 96] on strong "Service Call (Break/Fix)" at bounding box center [381, 96] width 82 height 8
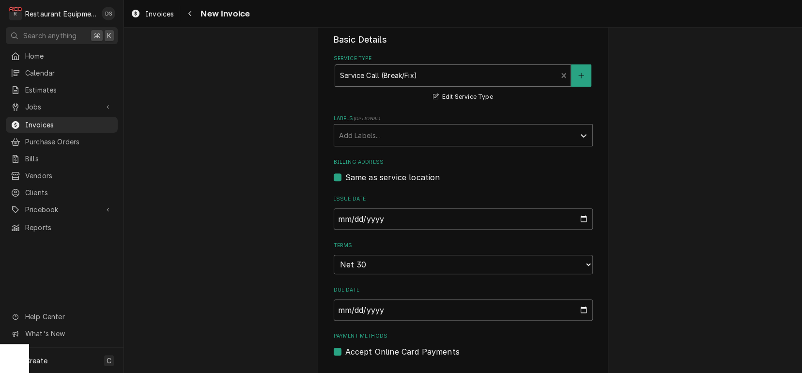
drag, startPoint x: 374, startPoint y: 118, endPoint x: 376, endPoint y: 127, distance: 9.8
click at [374, 119] on span "( optional )" at bounding box center [366, 118] width 27 height 5
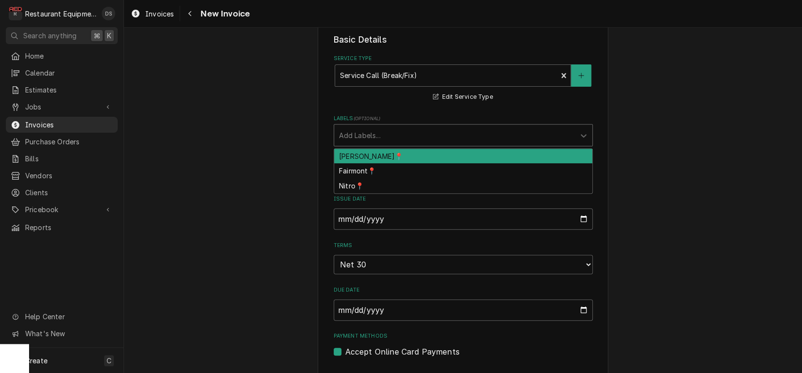
click at [378, 135] on div "Add Labels..." at bounding box center [454, 135] width 231 height 10
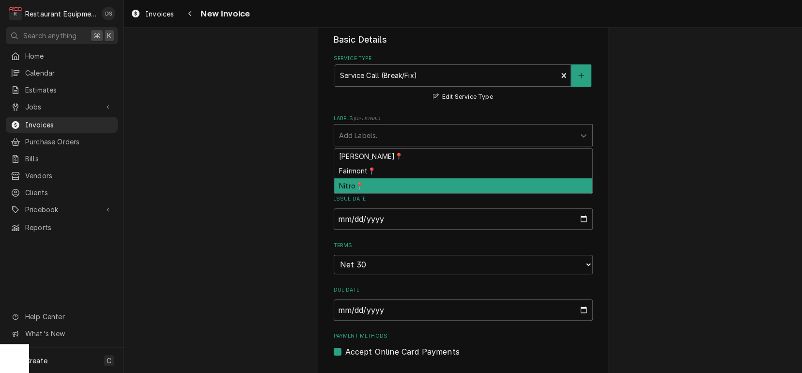
click at [380, 184] on div "Nitro📍" at bounding box center [463, 185] width 258 height 15
type textarea "x"
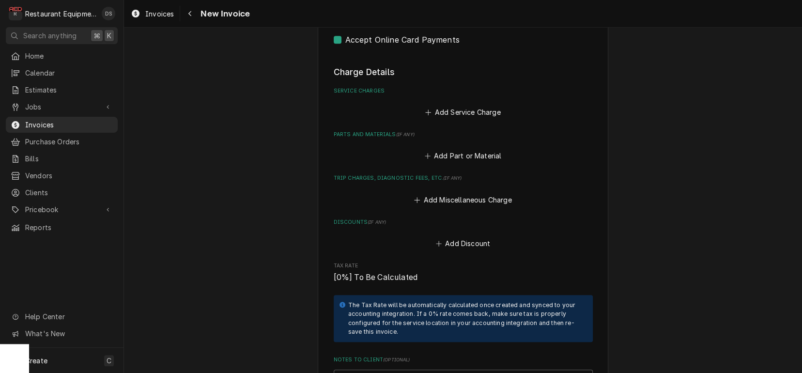
scroll to position [508, 0]
click at [452, 107] on button "Add Service Charge" at bounding box center [463, 114] width 78 height 14
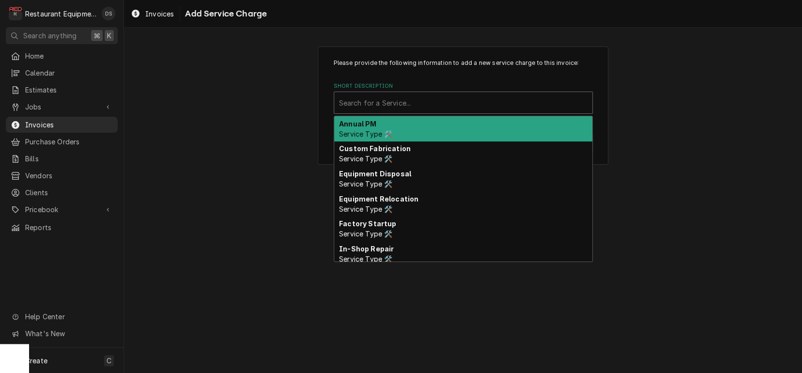
click at [429, 106] on div "Short Description" at bounding box center [463, 102] width 248 height 17
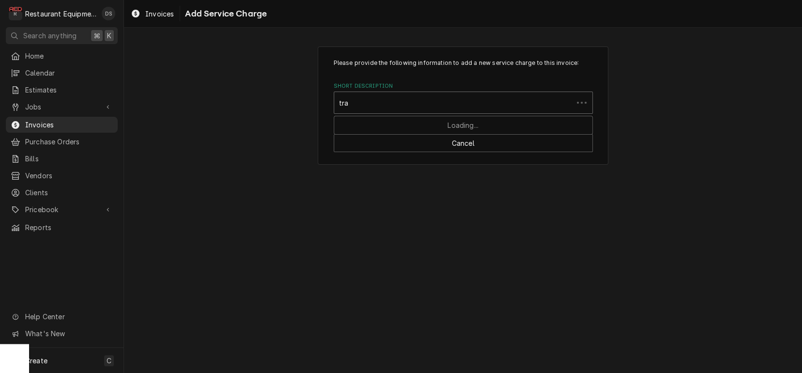
type input "trav"
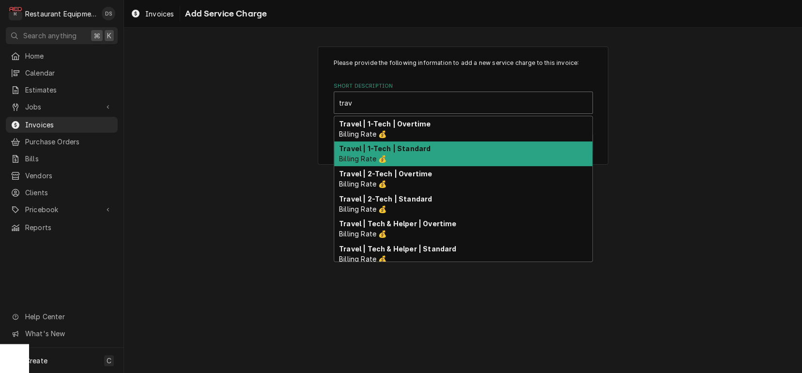
click at [403, 151] on strong "Travel | 1-Tech | Standard" at bounding box center [385, 148] width 92 height 8
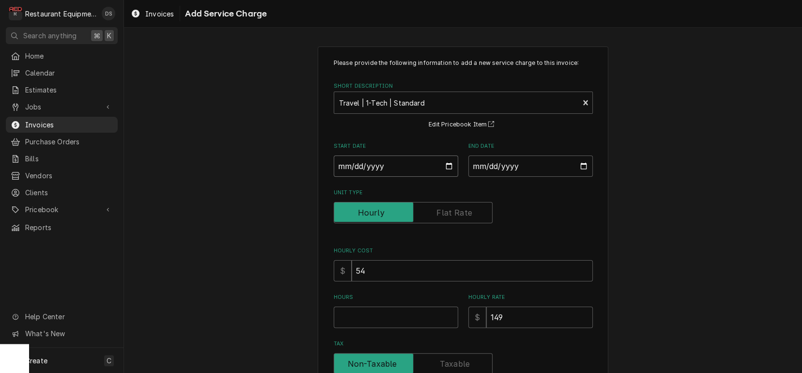
click at [339, 164] on input "Start Date" at bounding box center [396, 165] width 124 height 21
type textarea "x"
type input "0002-09-22"
type textarea "x"
type input "0020-09-22"
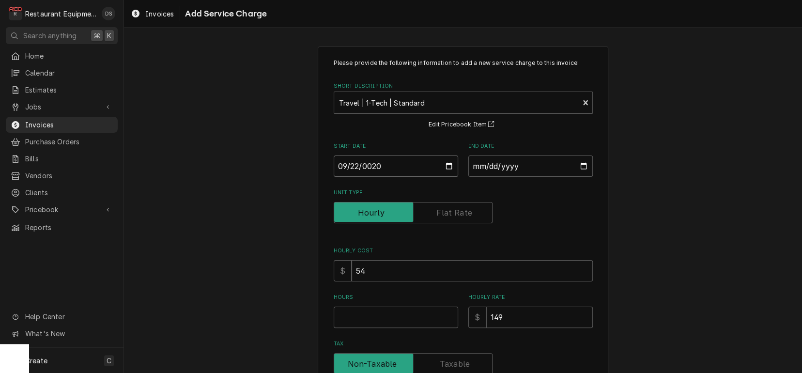
type textarea "x"
type input "0202-09-22"
type textarea "x"
type input "2025-09-22"
type textarea "x"
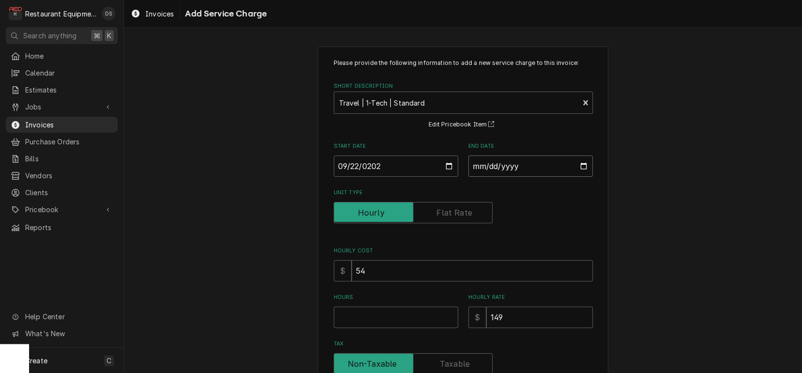
type input "0002-09-22"
type textarea "x"
type input "0020-09-22"
type textarea "x"
type input "0202-09-22"
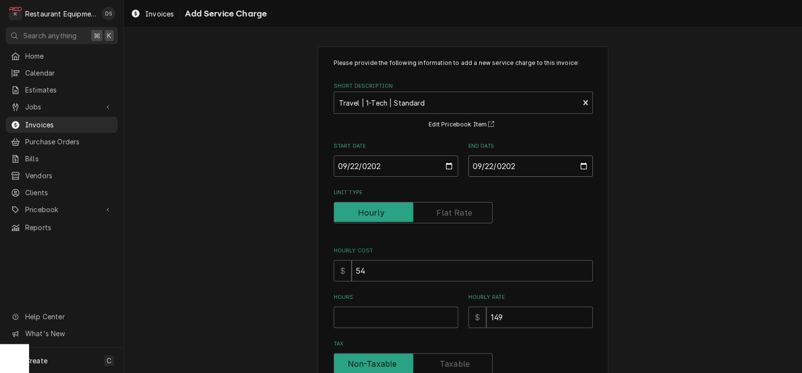
type textarea "x"
type input "2025-09-22"
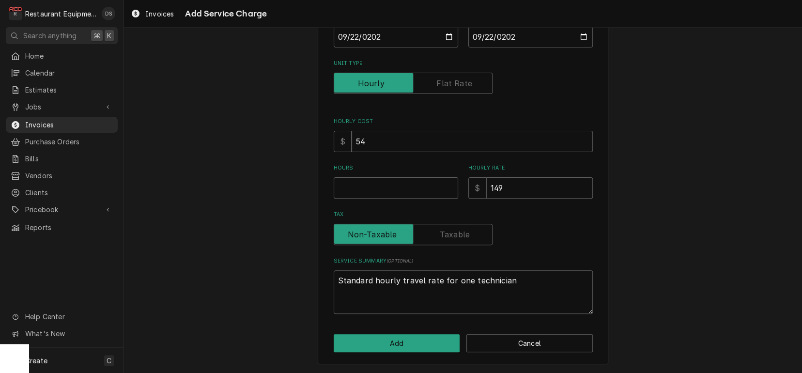
scroll to position [129, 0]
click at [509, 338] on button "Cancel" at bounding box center [529, 344] width 126 height 18
type textarea "x"
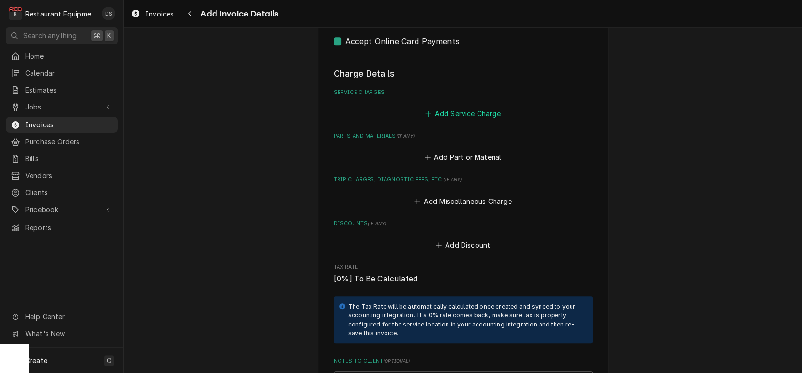
click at [467, 107] on button "Add Service Charge" at bounding box center [463, 114] width 78 height 14
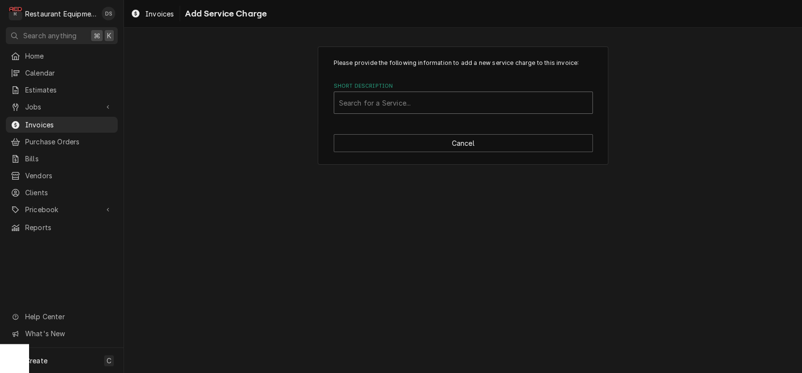
click at [405, 100] on div "Search for a Service..." at bounding box center [463, 103] width 248 height 10
type input "labor"
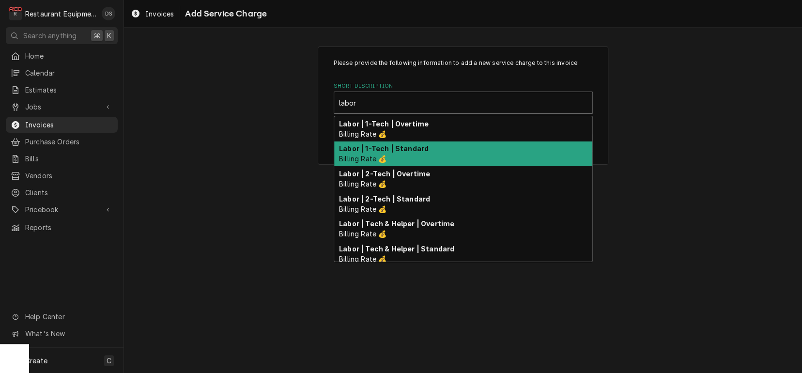
click at [395, 142] on div "Labor | 1-Tech | Standard Billing Rate 💰" at bounding box center [463, 153] width 258 height 25
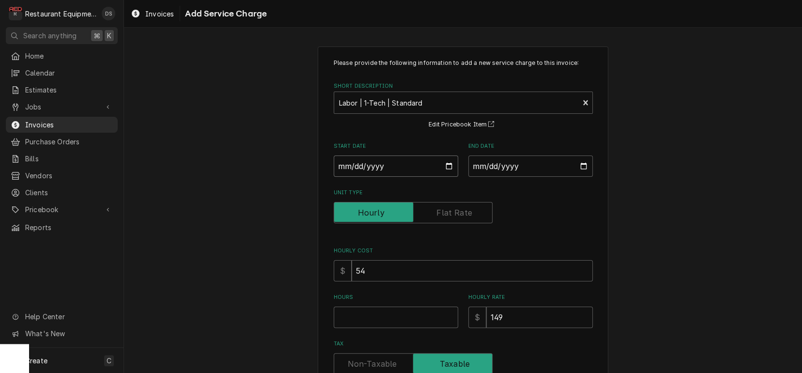
click at [342, 164] on input "Start Date" at bounding box center [396, 165] width 124 height 21
type textarea "x"
type input "0002-09-22"
type textarea "x"
type input "0020-09-22"
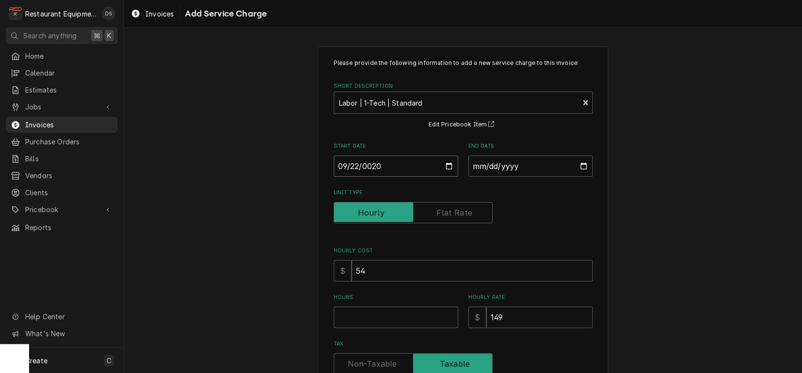
type textarea "x"
type input "0202-09-22"
type textarea "x"
type input "2025-09-22"
type textarea "x"
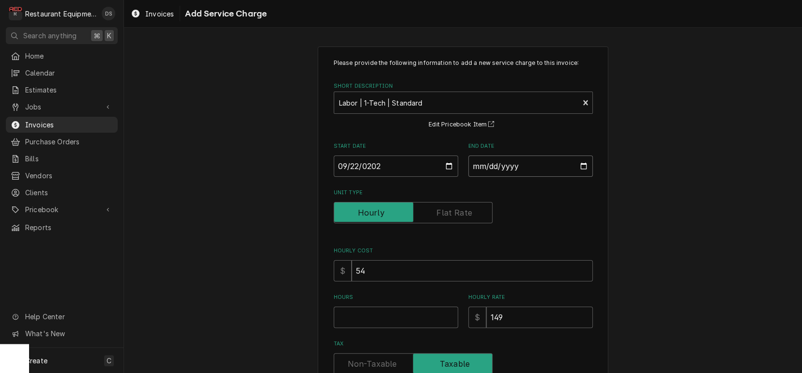
type input "0002-09-22"
type textarea "x"
type input "0020-09-22"
type textarea "x"
type input "0202-09-22"
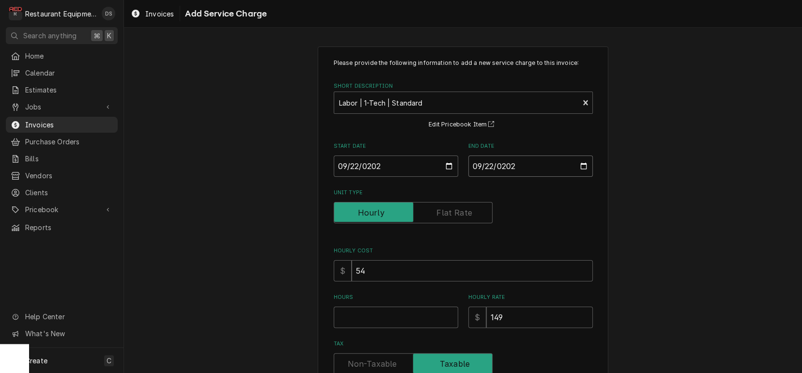
type textarea "x"
type input "2025-09-22"
type textarea "x"
type input "1"
type textarea "x"
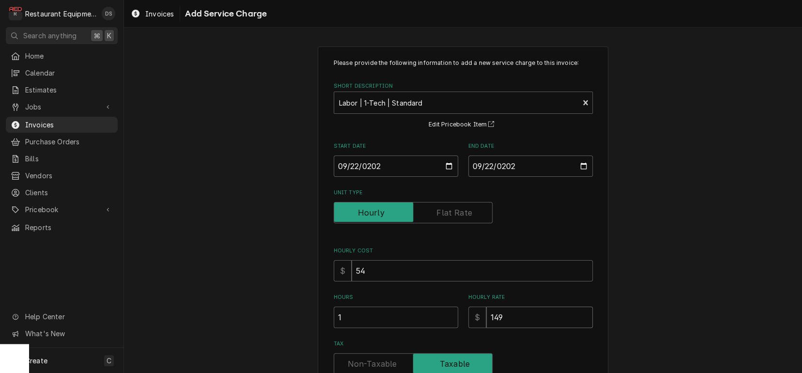
type input "1"
type textarea "x"
type input "12"
type textarea "x"
type input "125"
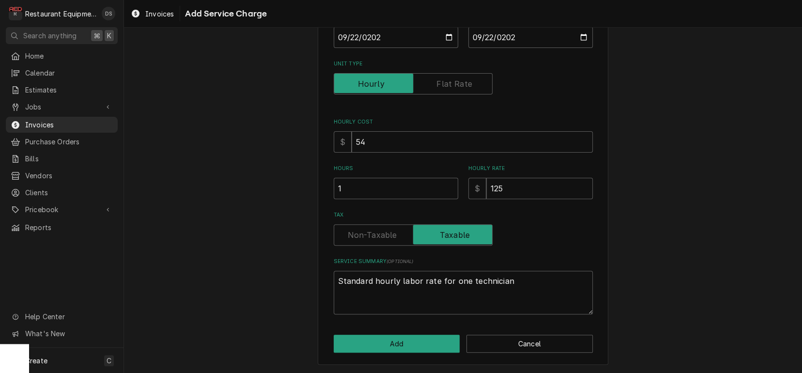
click at [389, 233] on label "Tax" at bounding box center [413, 234] width 159 height 21
click at [389, 233] on input "Tax" at bounding box center [413, 234] width 150 height 21
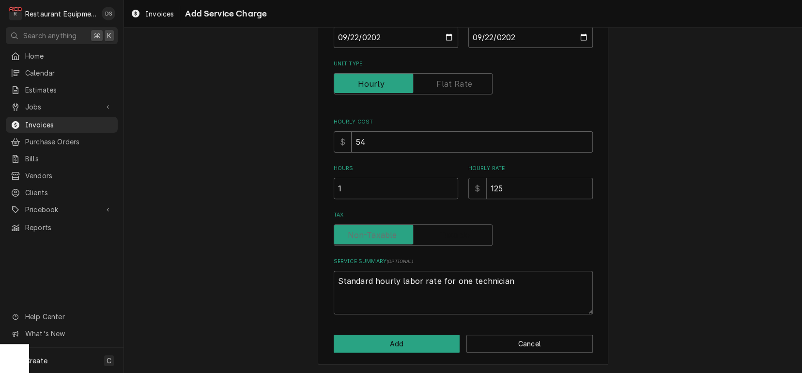
checkbox input "false"
click at [379, 343] on button "Add" at bounding box center [397, 344] width 126 height 18
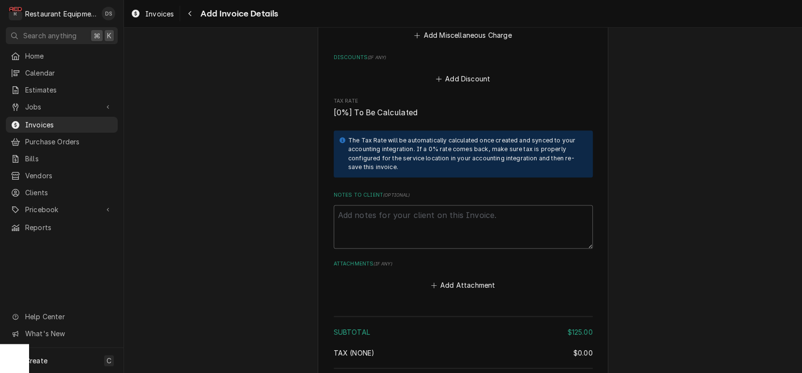
scroll to position [846, 0]
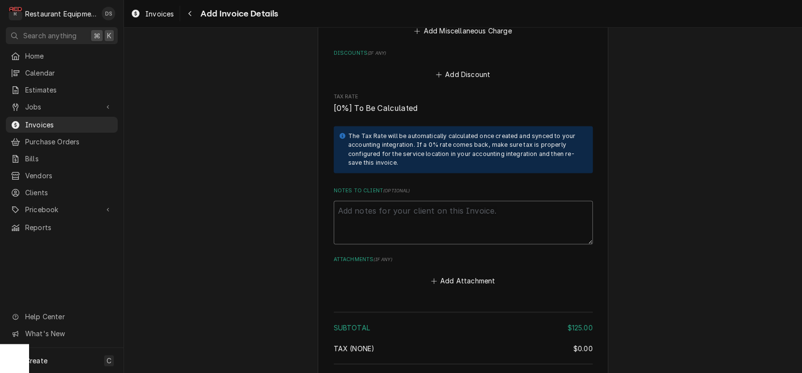
click at [356, 200] on textarea "Notes to Client ( optional )" at bounding box center [463, 222] width 259 height 44
type textarea "x"
type textarea "R"
type textarea "x"
type textarea "Ro"
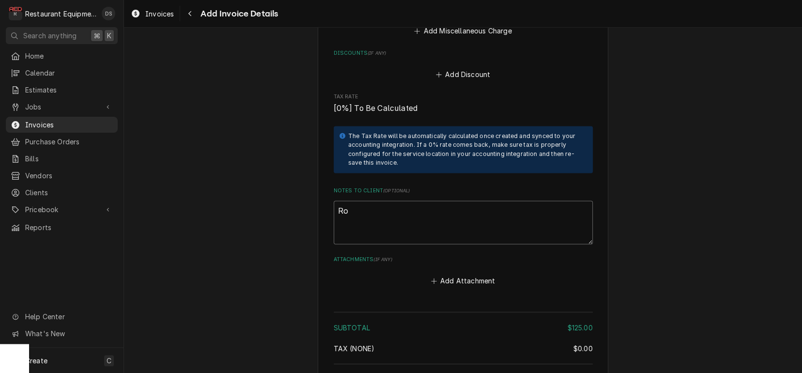
type textarea "x"
type textarea "Roo"
type textarea "x"
type textarea "Roo"
type textarea "x"
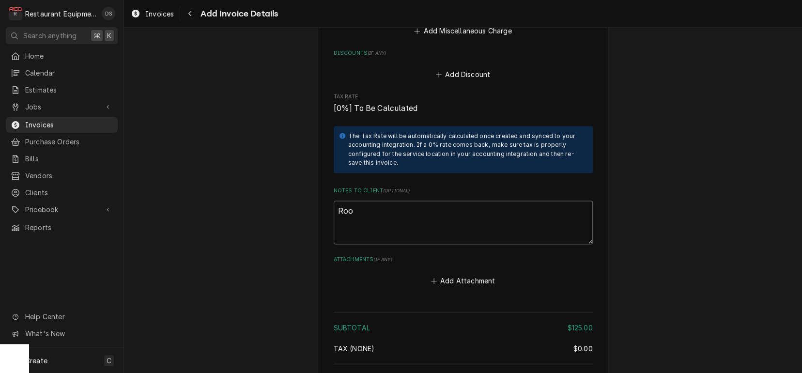
type textarea "Roo 8"
type textarea "x"
type textarea "Roo 89"
type textarea "x"
type textarea "Roo 898"
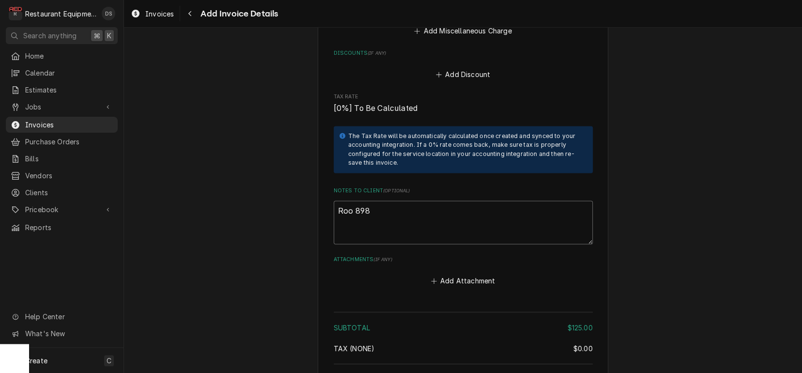
type textarea "x"
type textarea "Roo 8983"
type textarea "x"
type textarea "Roo 8983"
type textarea "x"
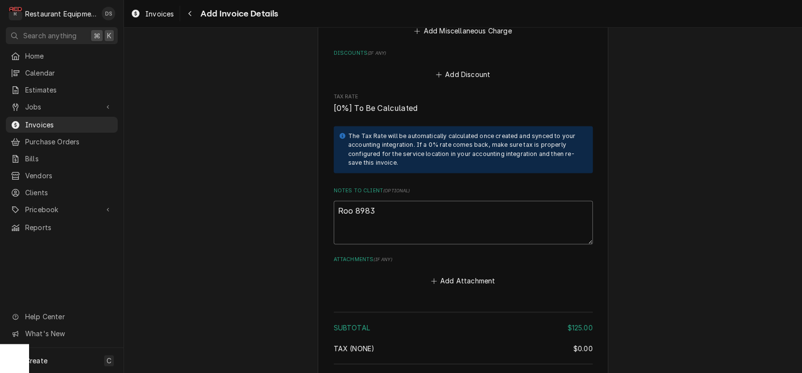
type textarea "Roo 8983 T"
type textarea "x"
type textarea "Roo 8983 Th"
type textarea "x"
type textarea "Roo 8983 Thi"
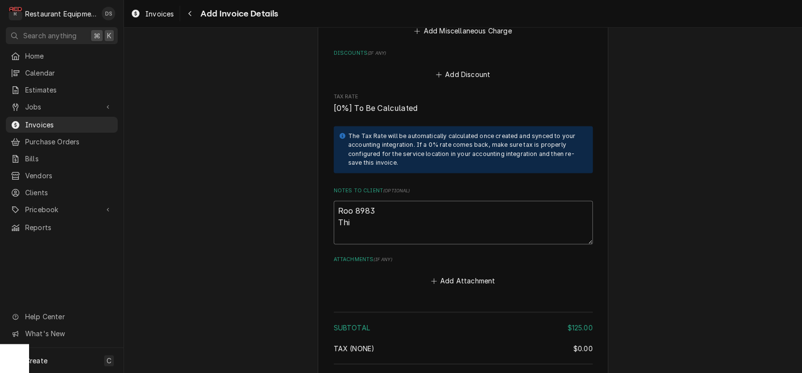
type textarea "x"
type textarea "Roo 8983 This"
type textarea "x"
type textarea "Roo 8983 This"
type textarea "x"
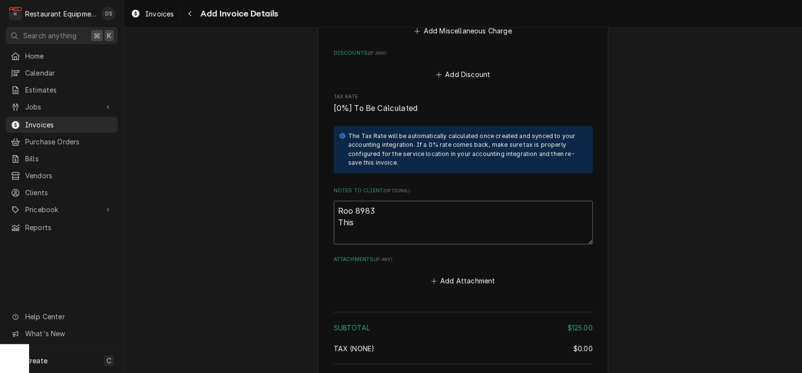
type textarea "Roo 8983 This i"
type textarea "x"
type textarea "Roo 8983 This is"
type textarea "x"
type textarea "Roo 8983 This is"
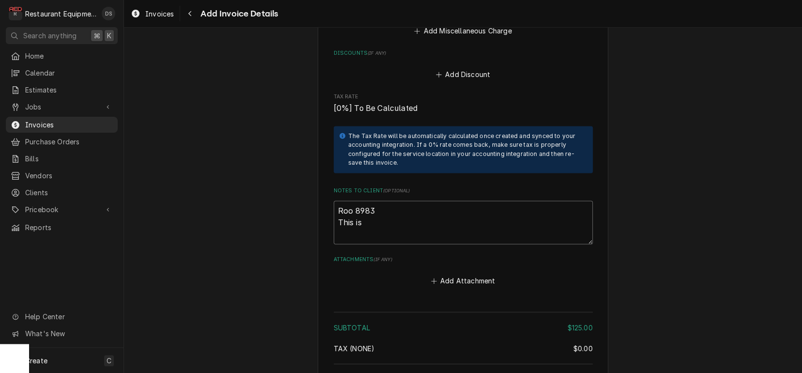
type textarea "x"
type textarea "Roo 8983 This is a"
type textarea "x"
type textarea "Roo 8983 This is a"
type textarea "x"
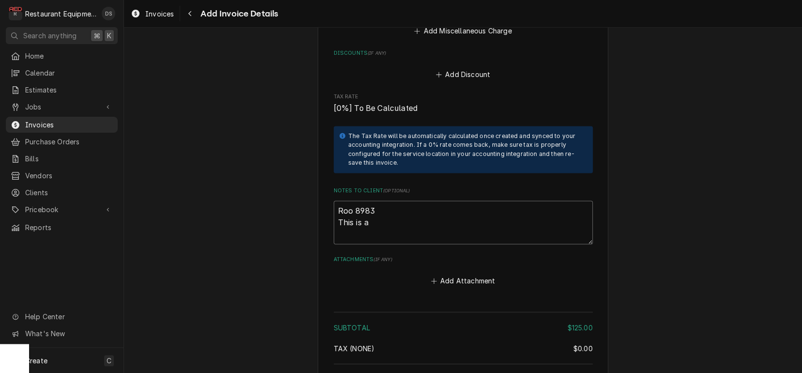
type textarea "Roo 8983 This is a"
type textarea "x"
type textarea "Roo 8983 This is"
type textarea "x"
type textarea "Roo 8983 This is f"
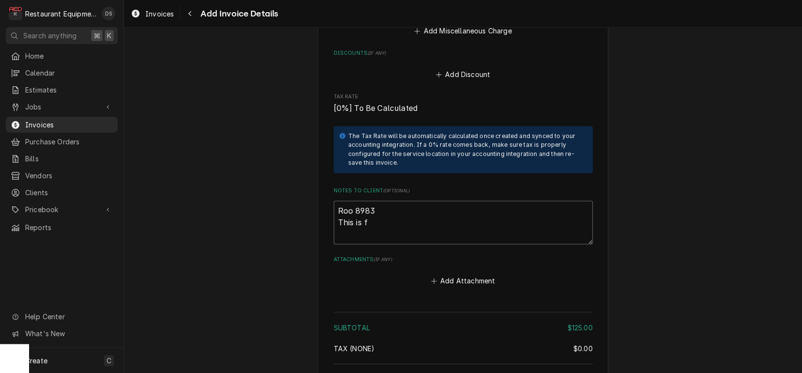
type textarea "x"
type textarea "Roo 8983 This is fo"
type textarea "x"
type textarea "Roo 8983 This is for"
type textarea "x"
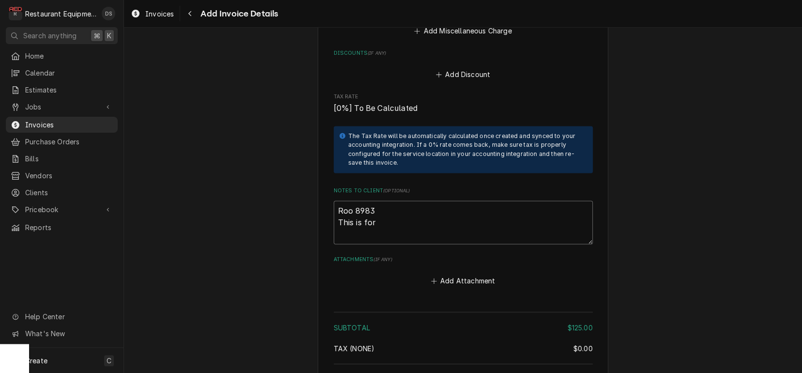
type textarea "Roo 8983 This is for"
type textarea "x"
type textarea "Roo 8983 This is for t"
type textarea "x"
type textarea "Roo 8983 This is for th"
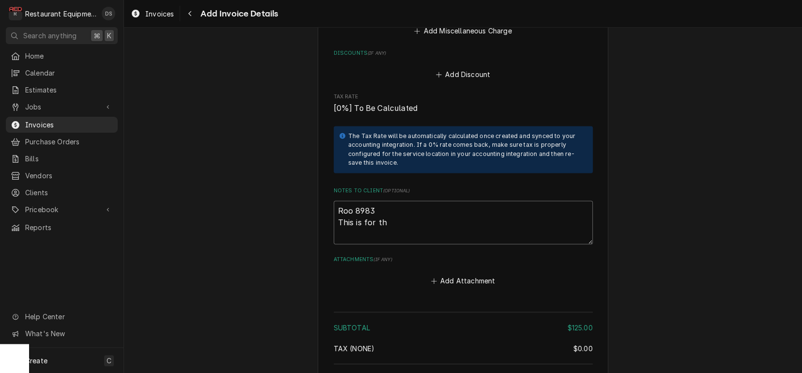
type textarea "x"
type textarea "Roo 8983 This is for the"
type textarea "x"
type textarea "Roo 8983 This is for the"
type textarea "x"
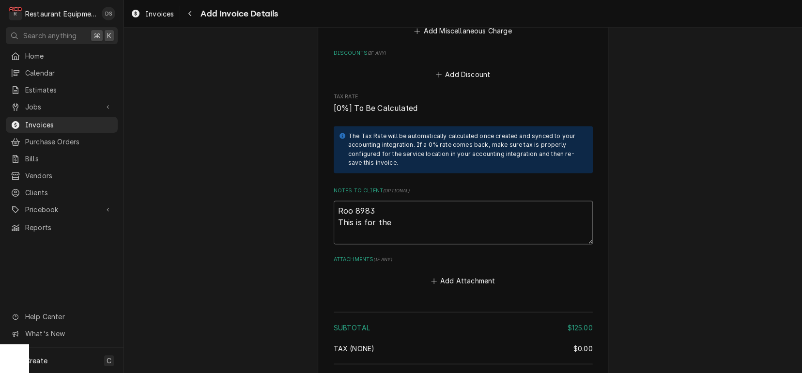
type textarea "Roo 8983 This is for the d"
type textarea "x"
type textarea "Roo 8983 This is for the di"
type textarea "x"
type textarea "Roo 8983 This is for the dia"
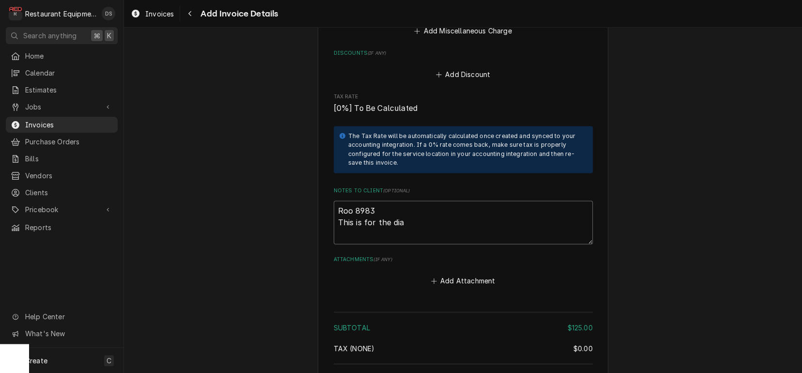
type textarea "x"
type textarea "Roo 8983 This is for the diag"
type textarea "x"
type textarea "Roo 8983 This is for the diagn"
type textarea "x"
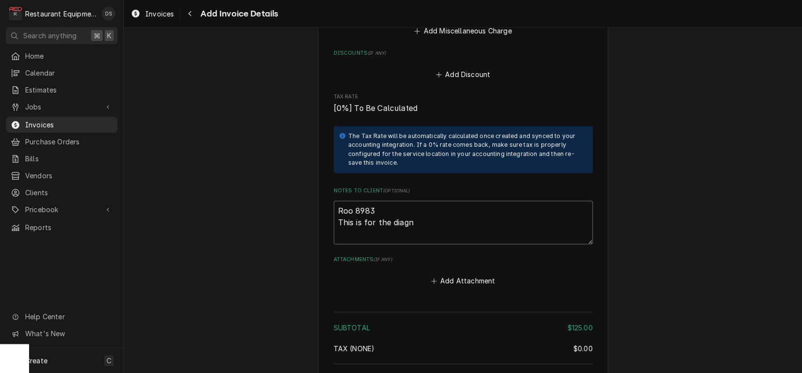
type textarea "Roo 8983 This is for the diagno"
type textarea "x"
type textarea "Roo 8983 This is for the diagnos"
type textarea "x"
type textarea "Roo 8983 This is for the diagnosi"
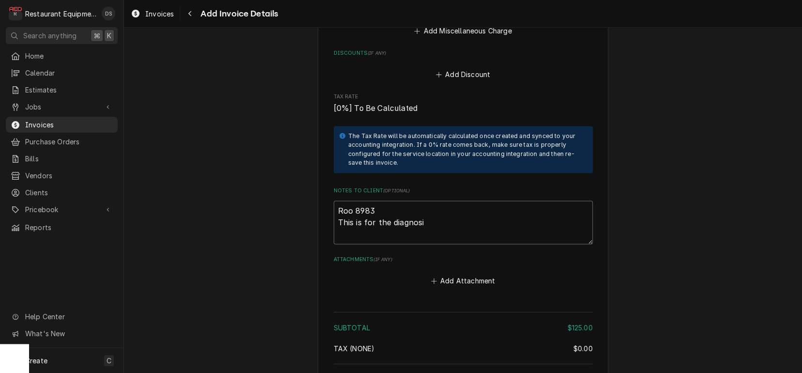
type textarea "x"
type textarea "Roo 8983 This is for the diagnosis"
type textarea "x"
type textarea "Roo 8983 This is for the diagnosis"
type textarea "x"
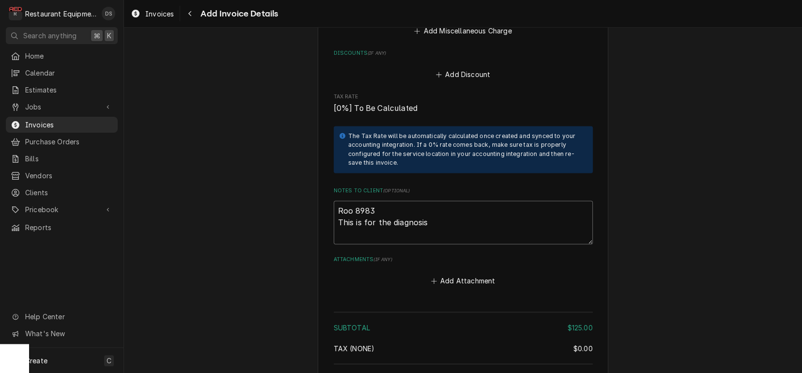
type textarea "Roo 8983 This is for the diagnosis t"
type textarea "x"
type textarea "Roo 8983 This is for the diagnosis tr"
type textarea "x"
type textarea "Roo 8983 This is for the diagnosis tri"
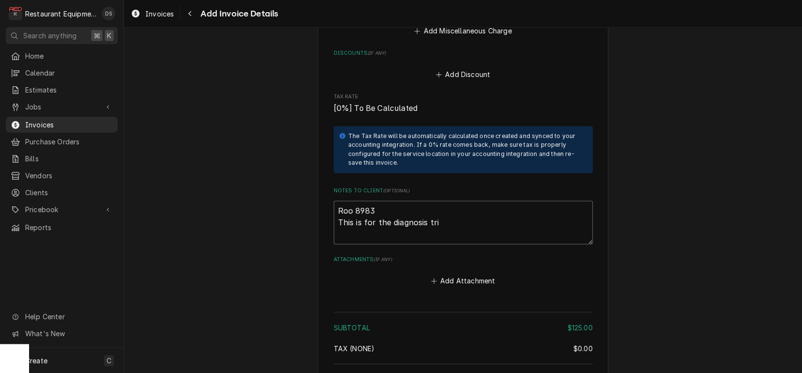
type textarea "x"
type textarea "Roo 8983 This is for the diagnosis trip"
type textarea "x"
type textarea "Roo 8983 This is for the diagnosis trip."
type textarea "x"
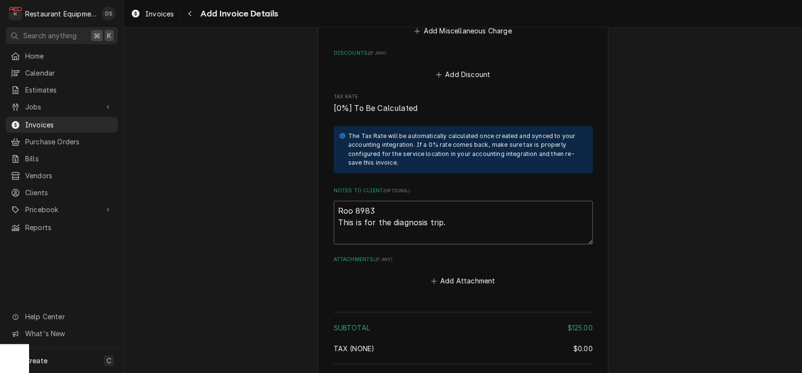
type textarea "Roo 8983 This is for the diagnosis trip."
type textarea "x"
type textarea "Roo 8983 This is for the diagnosis trip. Y"
type textarea "x"
type textarea "Roo 8983 This is for the diagnosis trip. Yo"
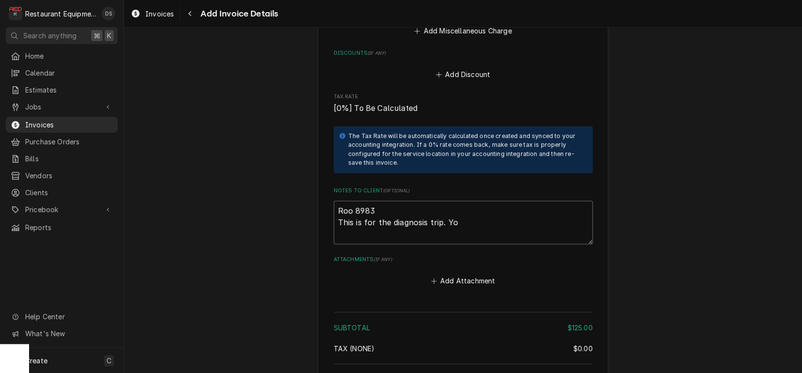
type textarea "x"
type textarea "Roo 8983 This is for the diagnosis trip. You"
type textarea "x"
type textarea "Roo 8983 This is for the diagnosis trip. You"
type textarea "x"
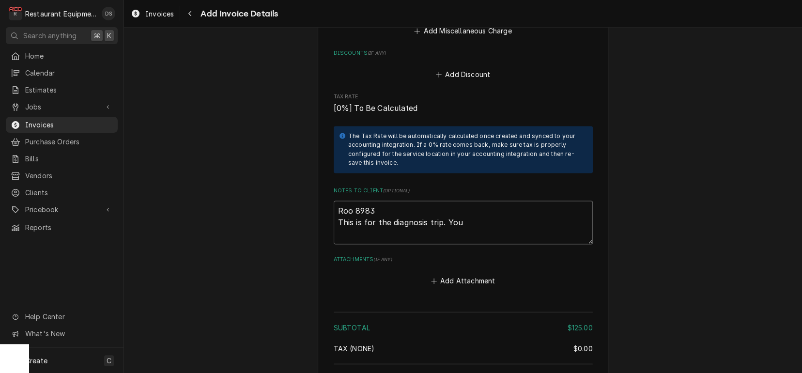
type textarea "Roo 8983 This is for the diagnosis trip. You w"
type textarea "x"
type textarea "Roo 8983 This is for the diagnosis trip. You wi"
type textarea "x"
type textarea "Roo 8983 This is for the diagnosis trip. You wil"
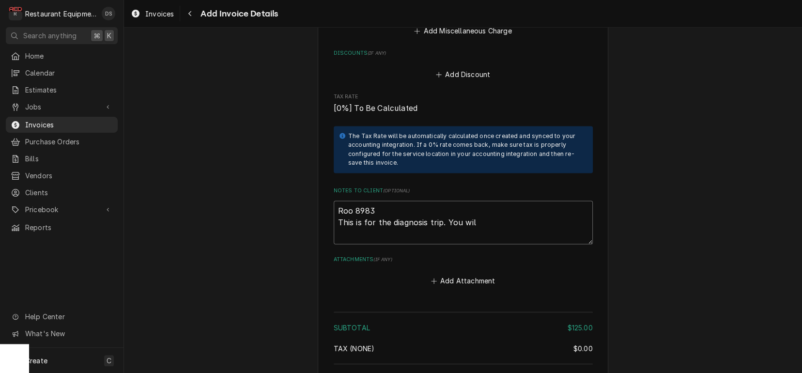
type textarea "x"
type textarea "Roo 8983 This is for the diagnosis trip. You will"
type textarea "x"
type textarea "Roo 8983 This is for the diagnosis trip. You will"
type textarea "x"
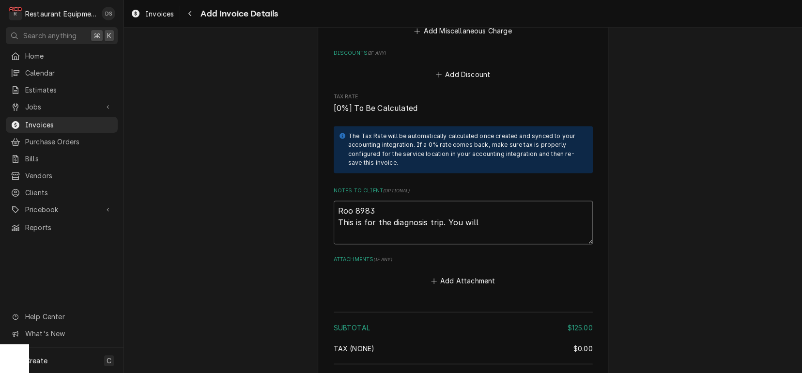
type textarea "Roo 8983 This is for the diagnosis trip. You will b"
type textarea "x"
type textarea "Roo 8983 This is for the diagnosis trip. You will be"
type textarea "x"
type textarea "Roo 8983 This is for the diagnosis trip. You will be"
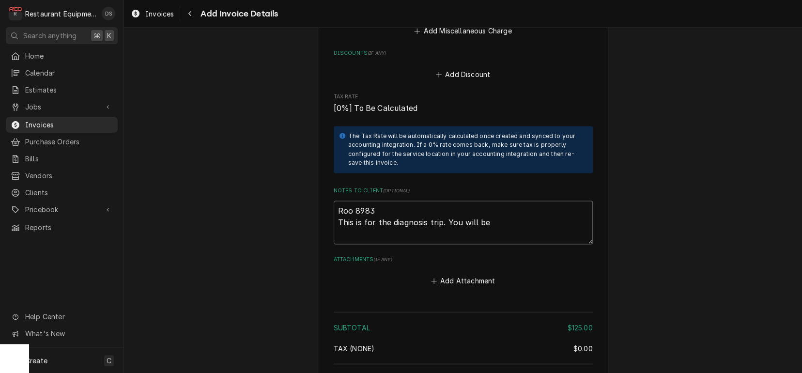
type textarea "x"
type textarea "Roo 8983 This is for the diagnosis trip. You will be s"
type textarea "x"
type textarea "Roo 8983 This is for the diagnosis trip. You will be se"
type textarea "x"
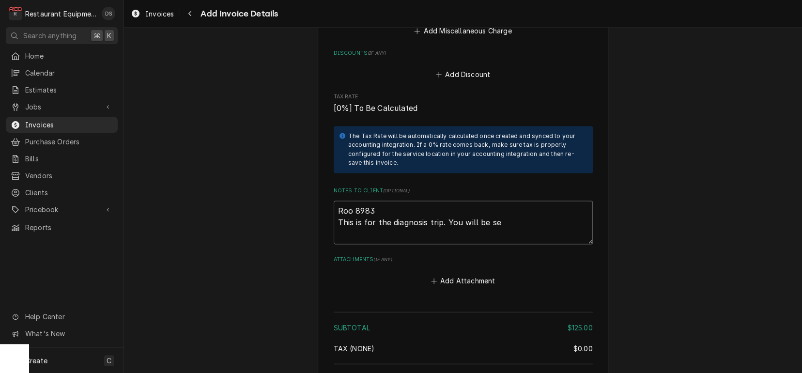
type textarea "Roo 8983 This is for the diagnosis trip. You will be sen"
type textarea "x"
type textarea "Roo 8983 This is for the diagnosis trip. You will be sent"
type textarea "x"
type textarea "Roo 8983 This is for the diagnosis trip. You will be sent"
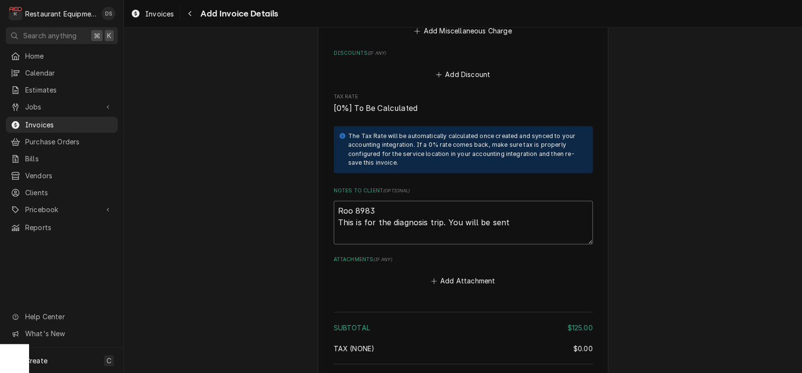
type textarea "x"
type textarea "Roo 8983 This is for the diagnosis trip. You will be sent a"
type textarea "x"
type textarea "Roo 8983 This is for the diagnosis trip. You will be sent an"
type textarea "x"
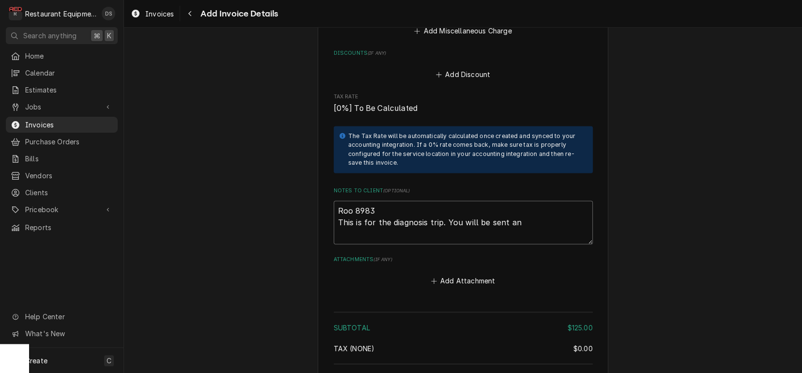
type textarea "Roo 8983 This is for the diagnosis trip. You will be sent an"
type textarea "x"
type textarea "Roo 8983 This is for the diagnosis trip. You will be sent an e"
type textarea "x"
type textarea "Roo 8983 This is for the diagnosis trip. You will be sent an es"
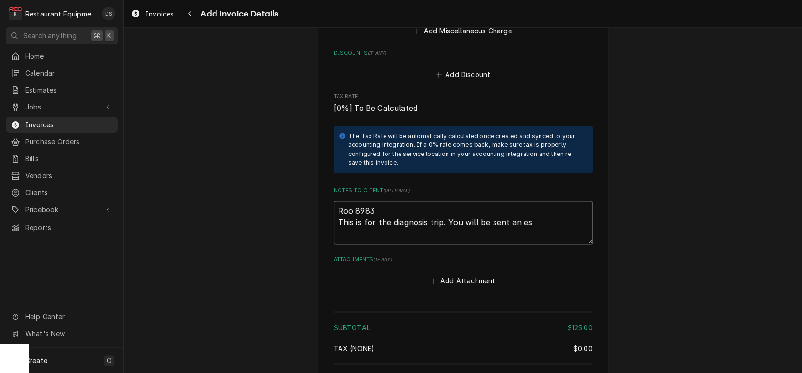
type textarea "x"
type textarea "Roo 8983 This is for the diagnosis trip. You will be sent an est"
type textarea "x"
type textarea "Roo 8983 This is for the diagnosis trip. You will be sent an esti"
type textarea "x"
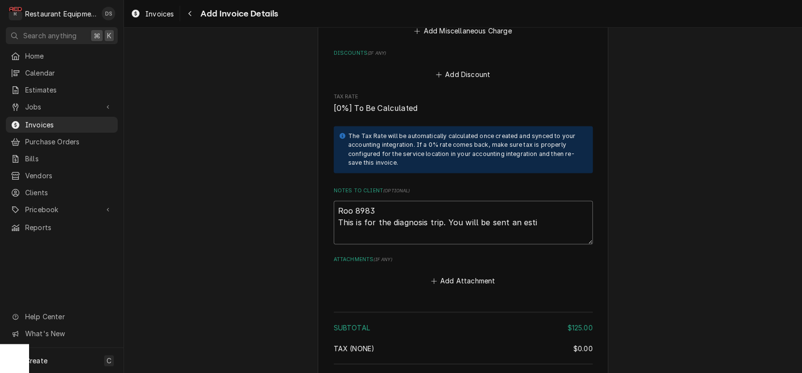
type textarea "Roo 8983 This is for the diagnosis trip. You will be sent an estim"
type textarea "x"
type textarea "Roo 8983 This is for the diagnosis trip. You will be sent an estima"
type textarea "x"
type textarea "Roo 8983 This is for the diagnosis trip. You will be sent an estimat"
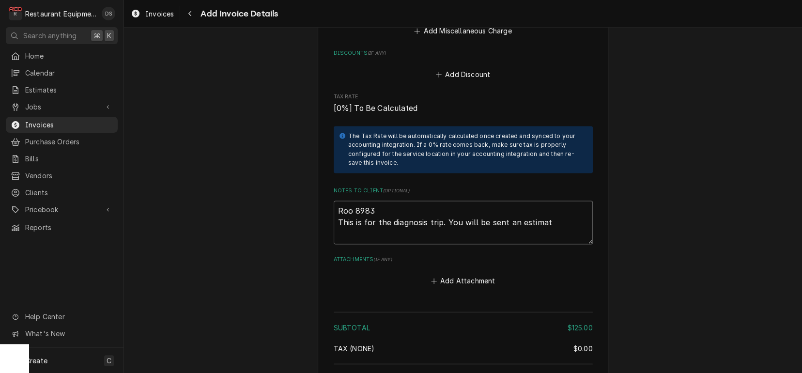
type textarea "x"
type textarea "Roo 8983 This is for the diagnosis trip. You will be sent an estimate"
type textarea "x"
type textarea "Roo 8983 This is for the diagnosis trip. You will be sent an estimate f"
type textarea "x"
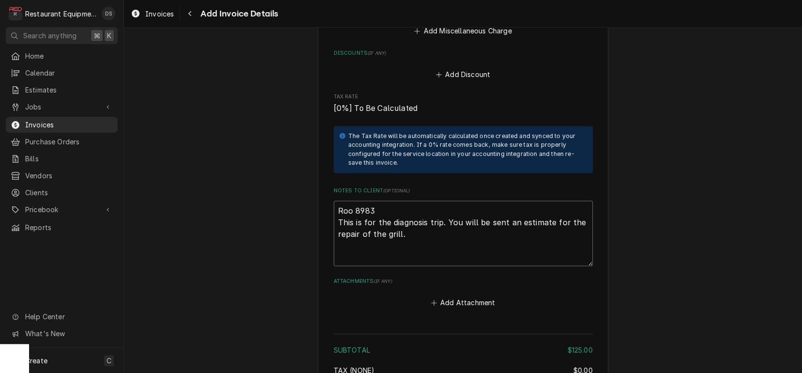
paste textarea "9/22/25 truck202&207 In12:45 Out1:30 Garland Cxpb12 1903100100343 For unit with…"
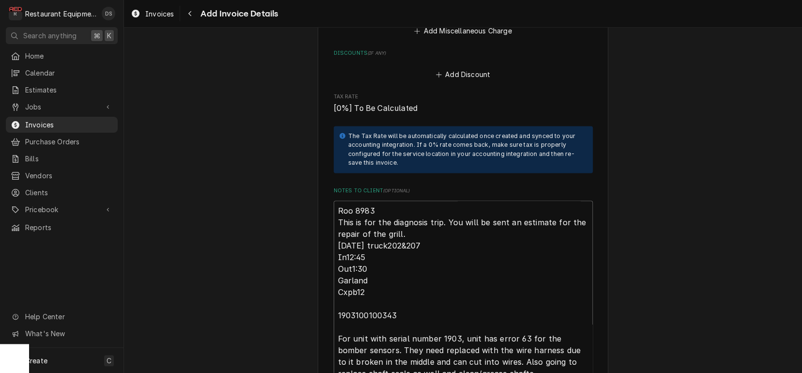
click at [413, 218] on textarea "Roo 8983 This is for the diagnosis trip. You will be sent an estimate for the r…" at bounding box center [463, 295] width 259 height 191
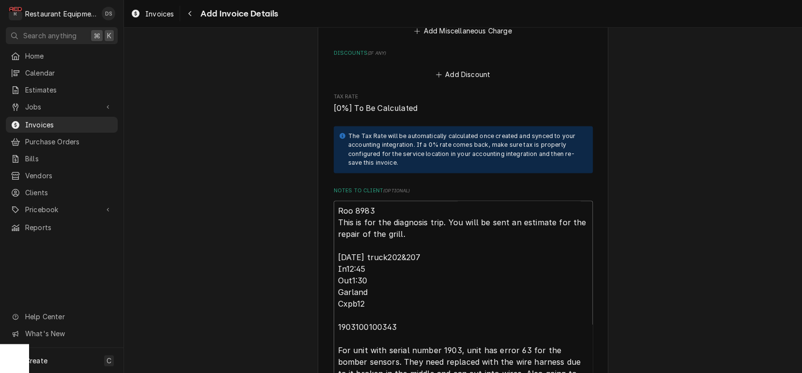
click at [363, 265] on textarea "Roo 8983 This is for the diagnosis trip. You will be sent an estimate for the r…" at bounding box center [463, 301] width 259 height 202
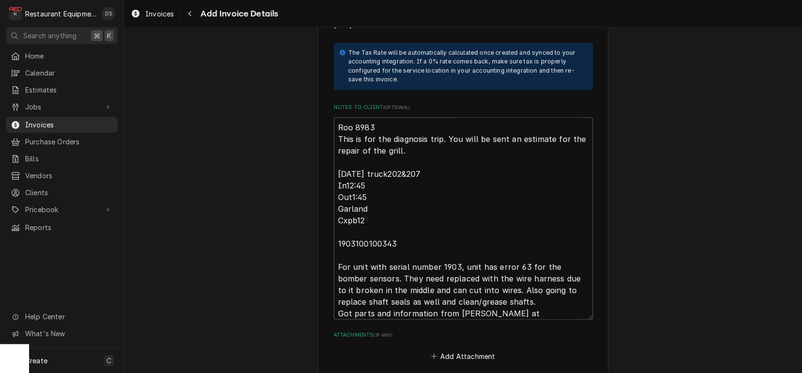
scroll to position [929, 0]
click at [436, 158] on textarea "Roo 8983 This is for the diagnosis trip. You will be sent an estimate for the r…" at bounding box center [463, 219] width 259 height 202
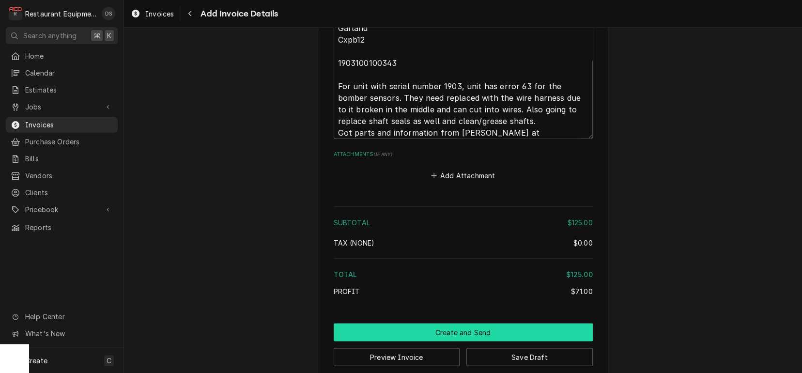
scroll to position [1109, 0]
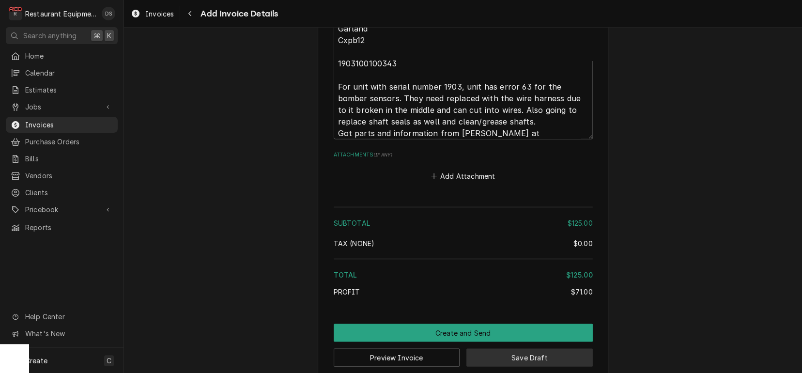
click at [505, 348] on button "Save Draft" at bounding box center [529, 357] width 126 height 18
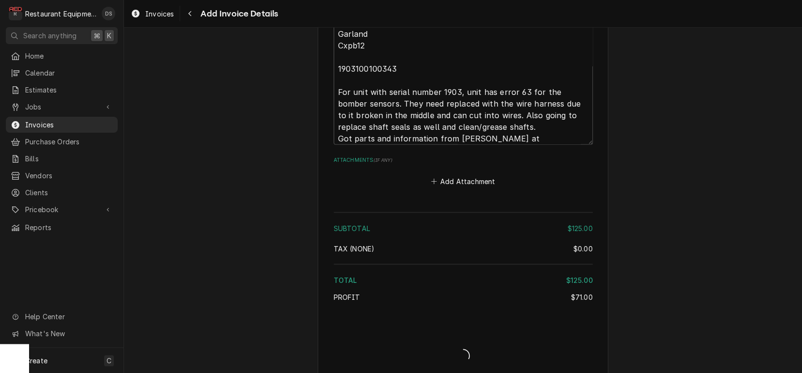
scroll to position [0, 5]
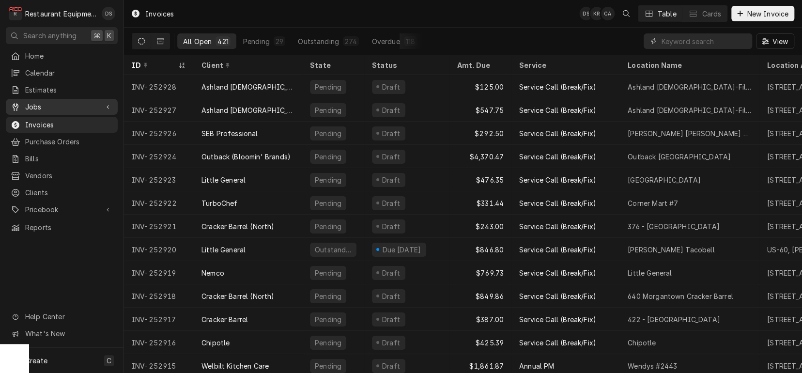
click at [36, 102] on span "Jobs" at bounding box center [61, 107] width 73 height 10
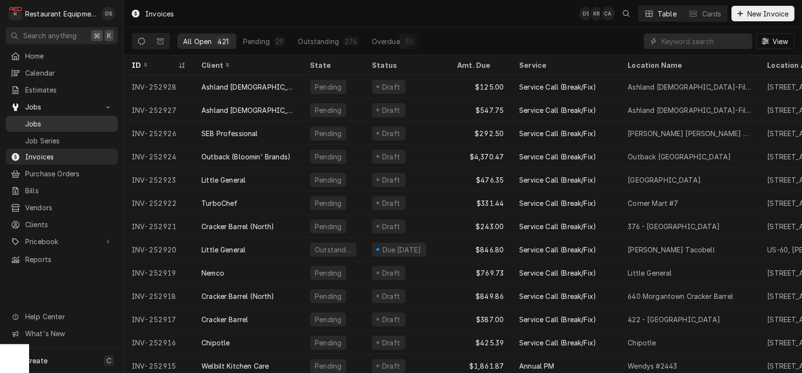
click at [32, 119] on span "Jobs" at bounding box center [69, 124] width 88 height 10
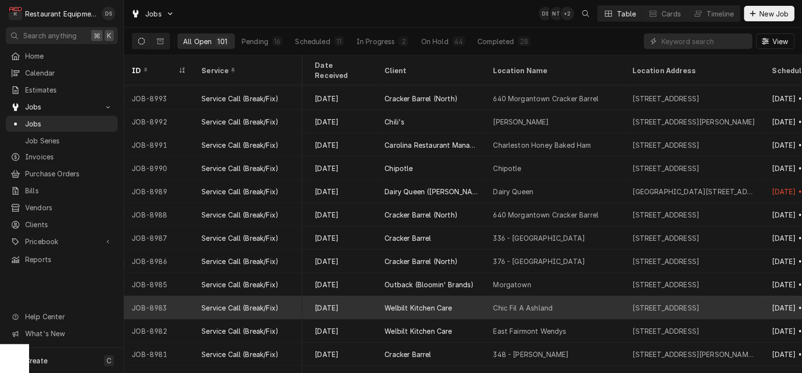
scroll to position [208, 461]
click at [425, 303] on div "Welbilt Kitchen Care" at bounding box center [416, 308] width 67 height 10
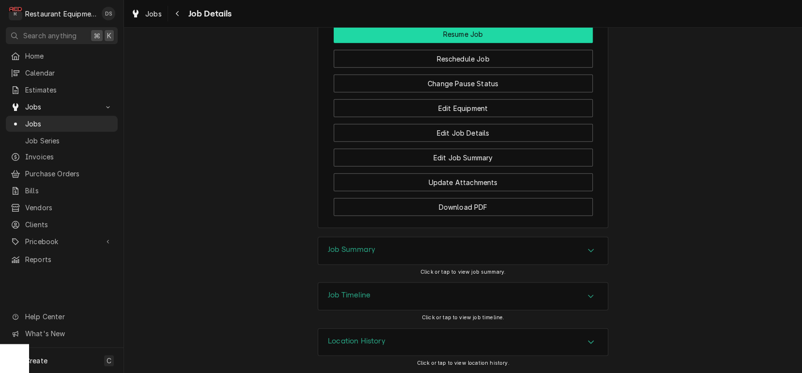
scroll to position [1682, 0]
click at [458, 37] on button "Resume Job" at bounding box center [463, 36] width 259 height 18
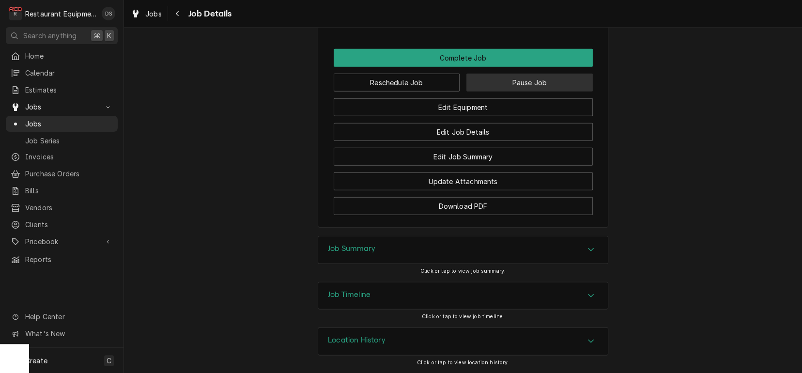
scroll to position [1585, 0]
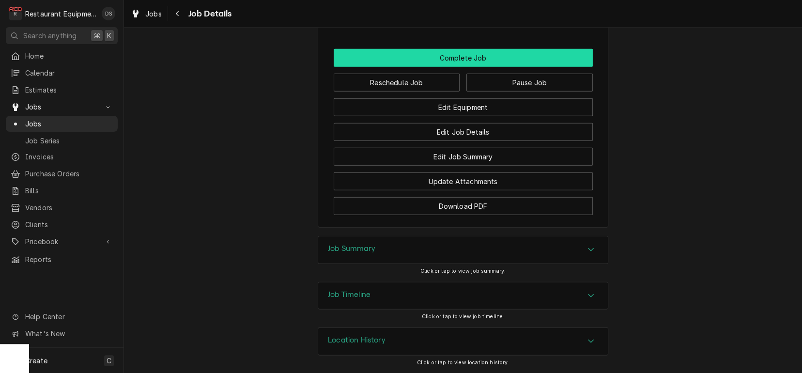
click at [479, 62] on button "Complete Job" at bounding box center [463, 58] width 259 height 18
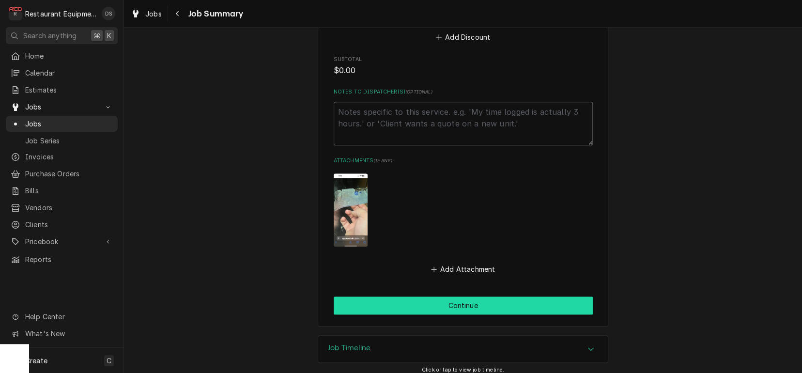
scroll to position [3, 1]
click at [464, 296] on button "Continue" at bounding box center [463, 305] width 259 height 18
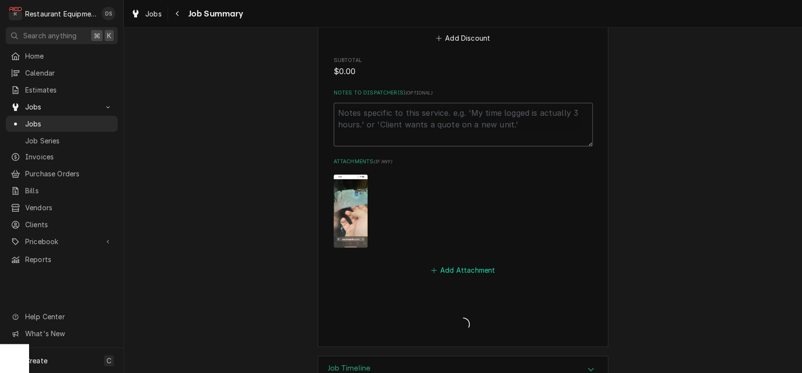
scroll to position [0, 0]
type textarea "x"
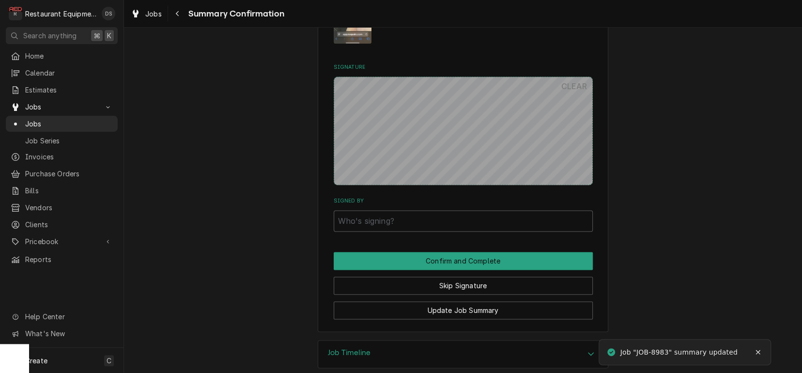
scroll to position [727, 0]
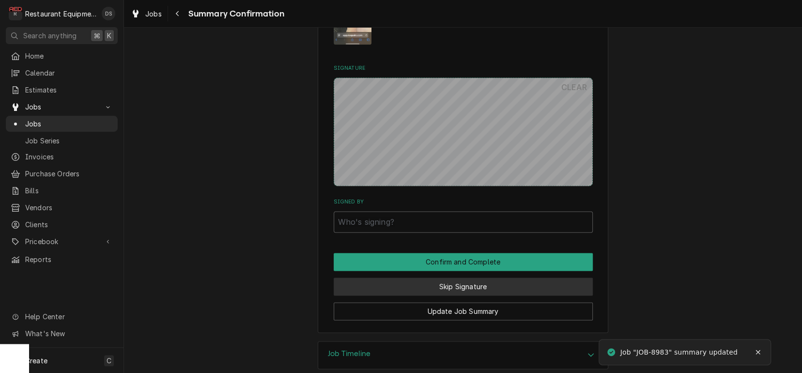
click at [455, 278] on button "Skip Signature" at bounding box center [463, 286] width 259 height 18
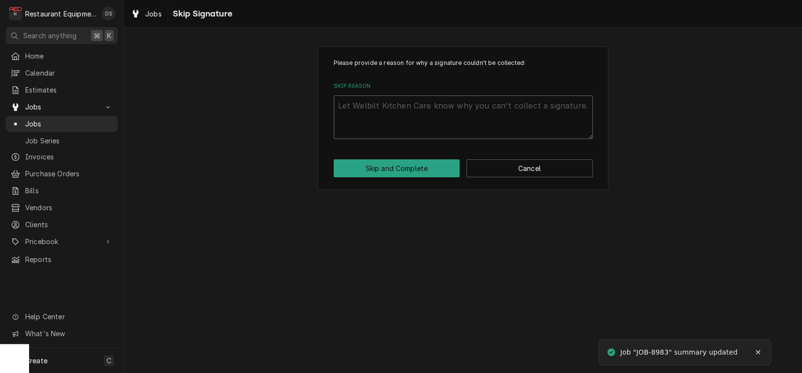
click at [421, 107] on textarea "Skip Reason" at bounding box center [463, 117] width 259 height 44
type textarea "x"
type textarea "e"
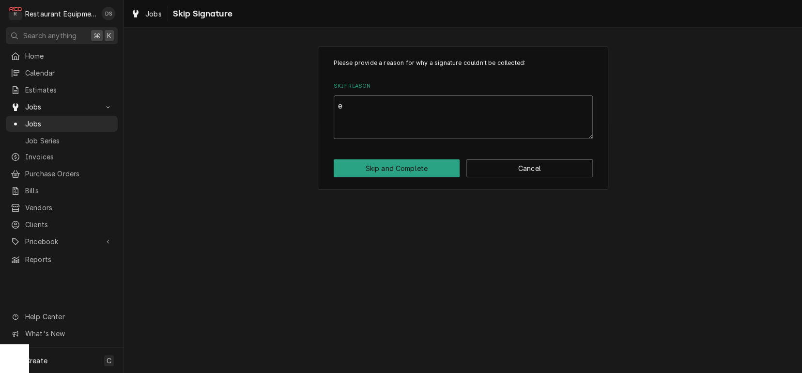
type textarea "x"
type textarea "et"
type textarea "x"
type textarea "eti"
type textarea "x"
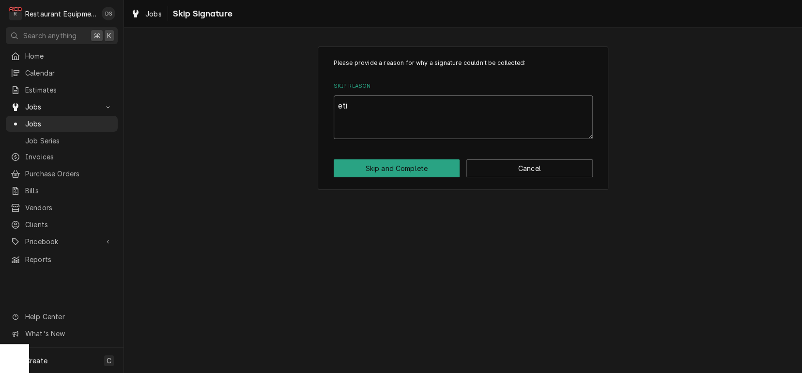
type textarea "etim"
type textarea "x"
type textarea "etima"
type textarea "x"
type textarea "etimat"
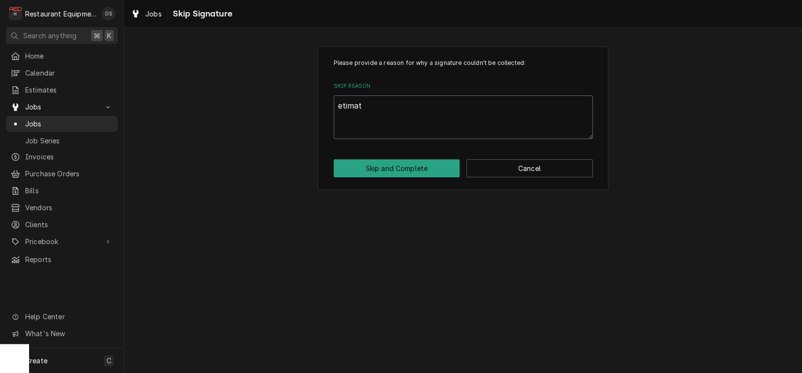
type textarea "x"
type textarea "etimate"
type textarea "x"
type textarea "estimate"
type textarea "x"
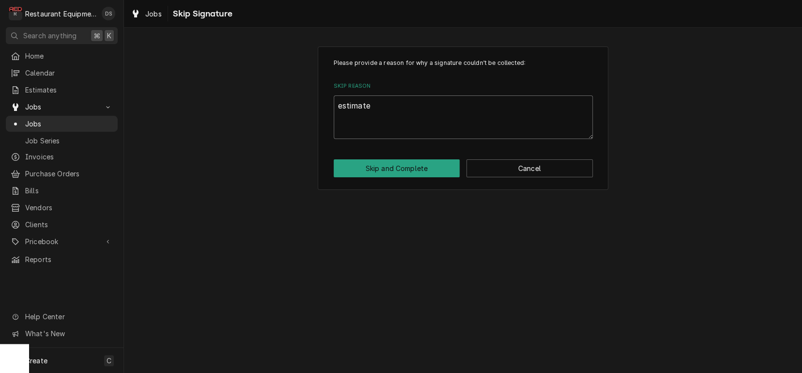
type textarea "estimate"
type textarea "x"
type textarea "estimate"
type textarea "x"
type textarea "estimate s"
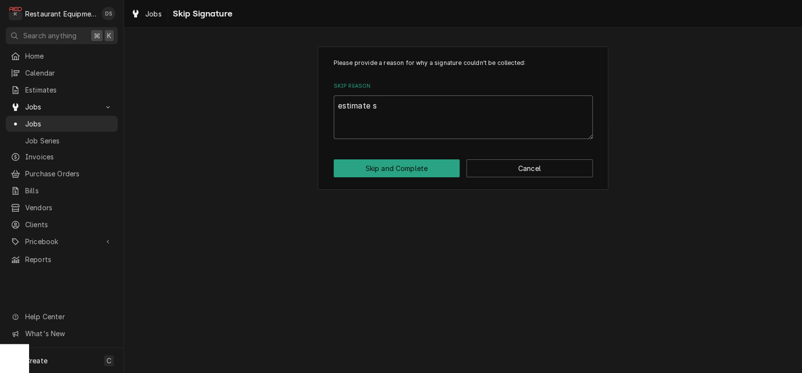
type textarea "x"
type textarea "estimate se"
type textarea "x"
type textarea "estimate sen"
type textarea "x"
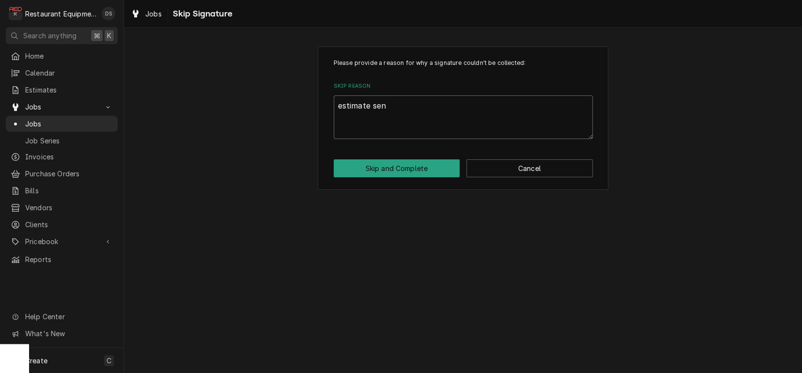
type textarea "estimate sent"
type textarea "x"
type textarea "estimate sent"
type textarea "x"
type textarea "estimate sent 9"
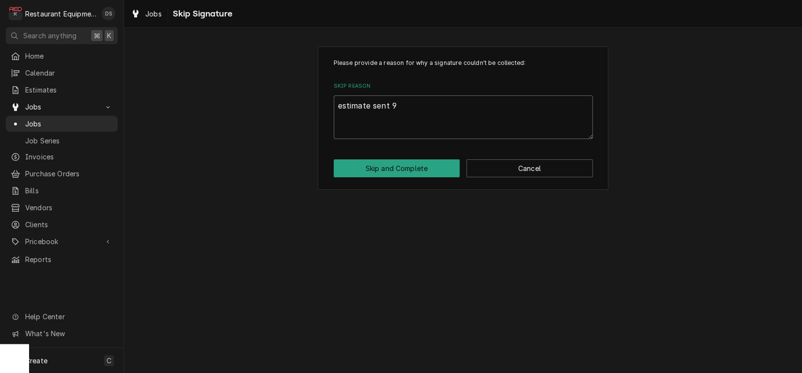
type textarea "x"
type textarea "estimate sent 9/"
type textarea "x"
type textarea "estimate sent 9/2"
type textarea "x"
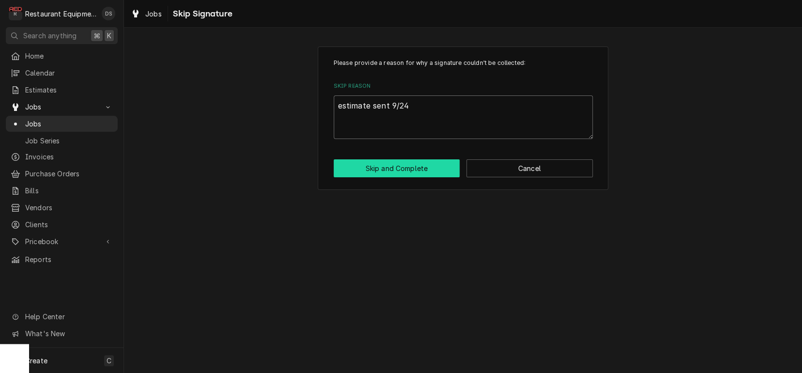
type textarea "estimate sent 9/24"
click at [394, 167] on button "Skip and Complete" at bounding box center [397, 168] width 126 height 18
type textarea "x"
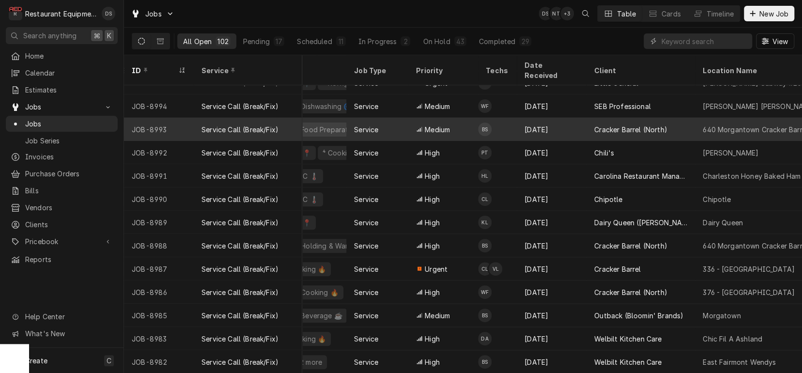
scroll to position [201, 250]
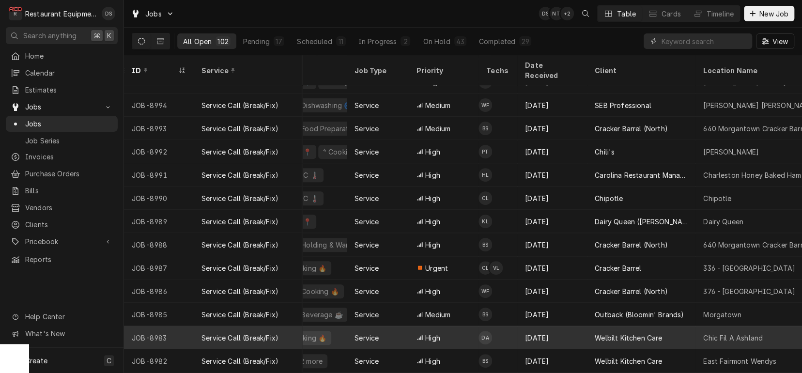
click at [473, 326] on div "High" at bounding box center [444, 337] width 70 height 23
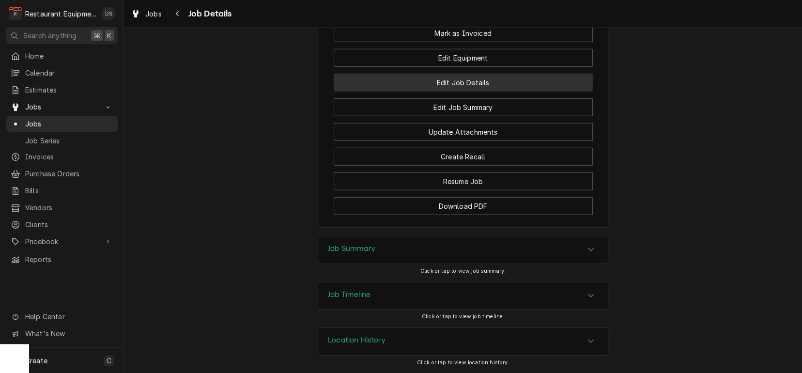
scroll to position [1517, 0]
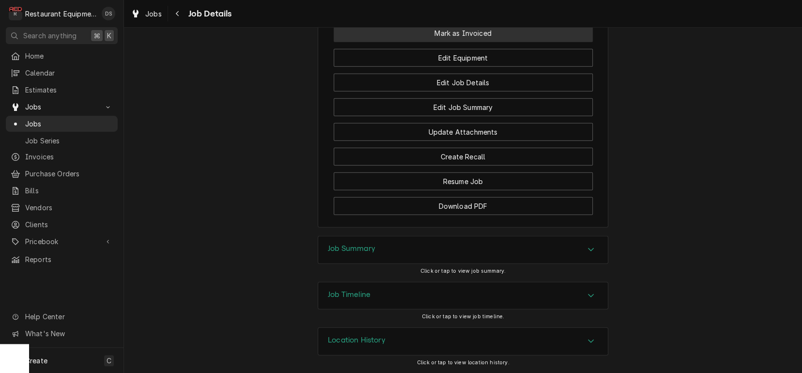
click at [474, 34] on button "Mark as Invoiced" at bounding box center [463, 33] width 259 height 18
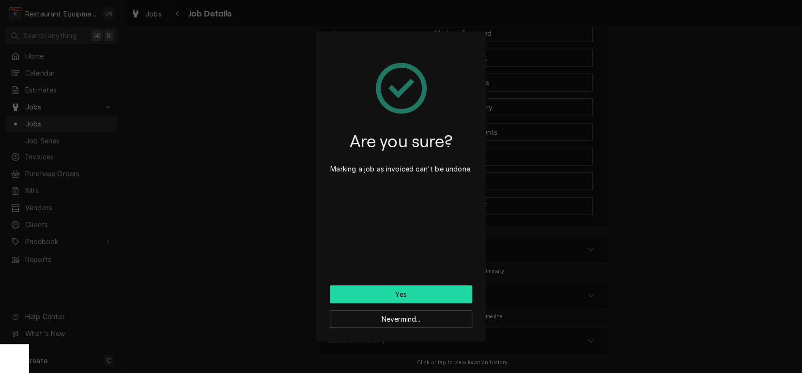
click at [418, 292] on button "Yes" at bounding box center [401, 294] width 142 height 18
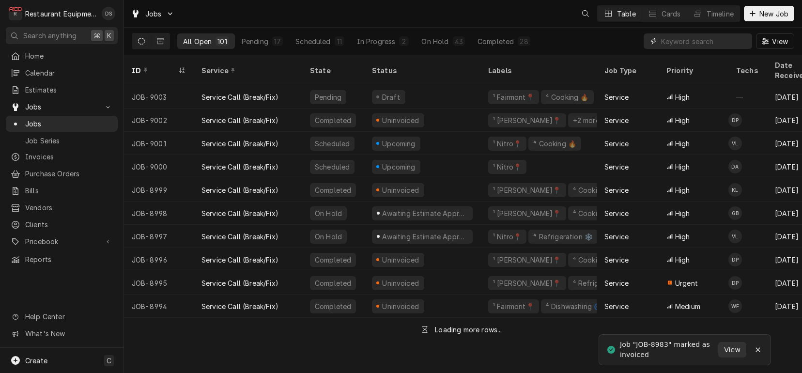
click at [682, 41] on input "Dynamic Content Wrapper" at bounding box center [704, 40] width 86 height 15
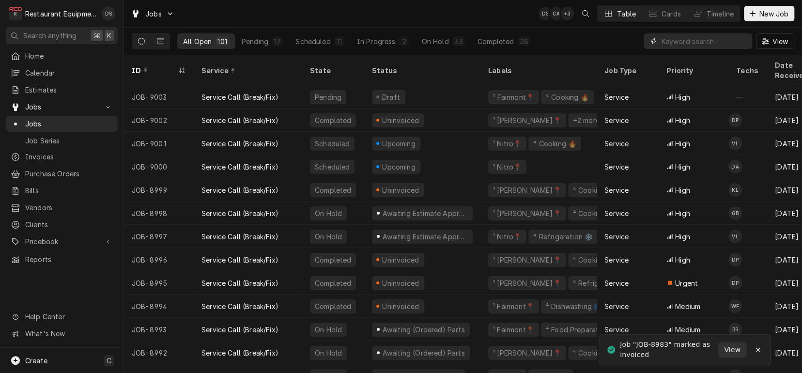
click at [682, 42] on input "Dynamic Content Wrapper" at bounding box center [704, 40] width 86 height 15
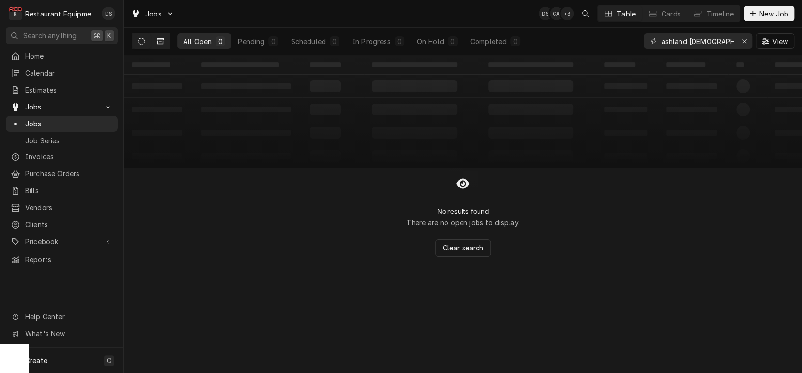
click at [161, 42] on icon "Dynamic Content Wrapper" at bounding box center [160, 41] width 7 height 7
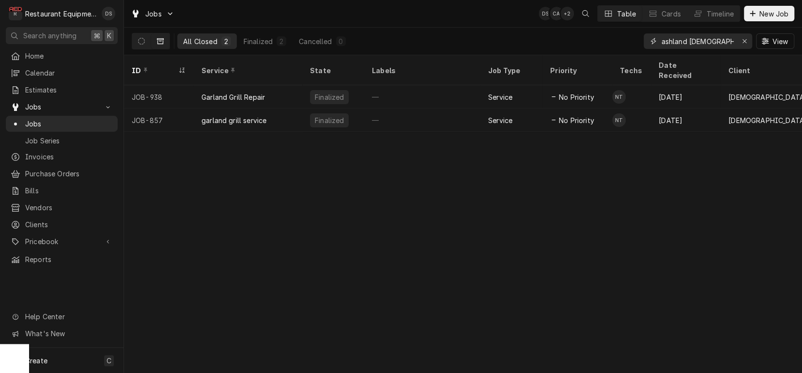
click at [702, 42] on input "ashland chick" at bounding box center [697, 40] width 73 height 15
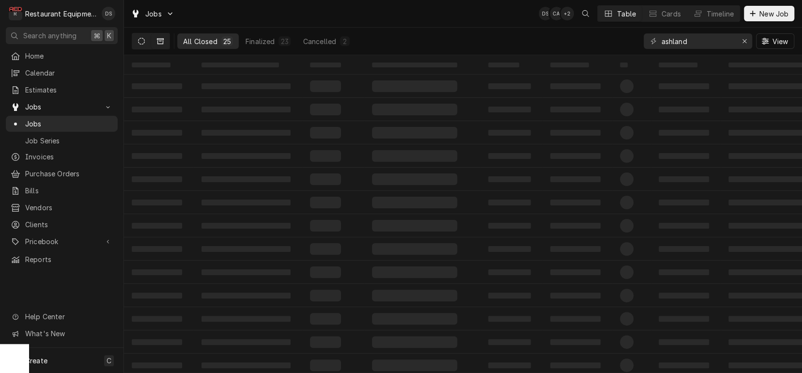
click at [145, 44] on button "Dynamic Content Wrapper" at bounding box center [141, 40] width 18 height 15
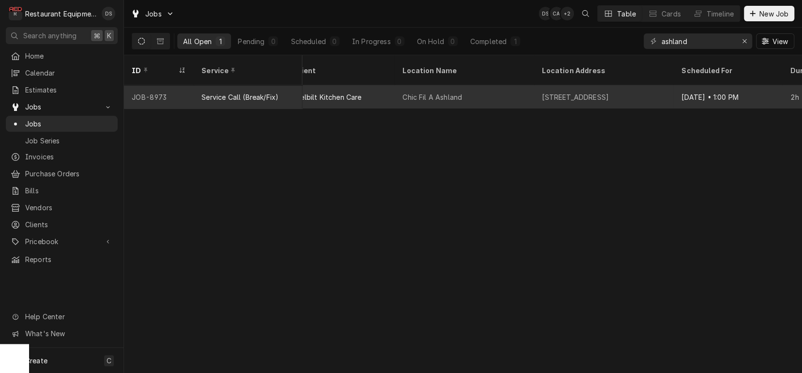
scroll to position [0, 553]
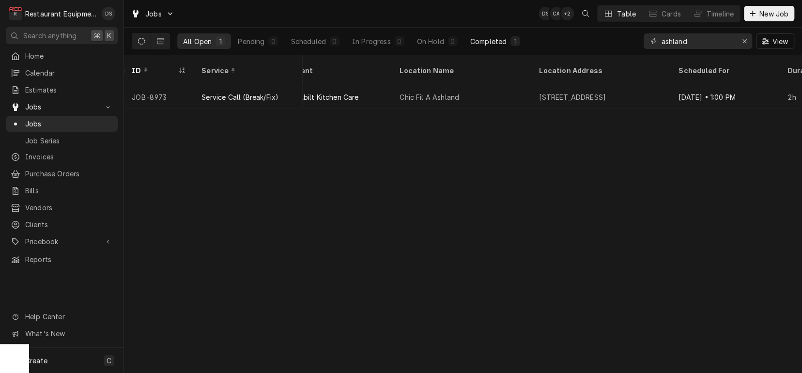
click at [489, 40] on div "Completed" at bounding box center [488, 41] width 36 height 10
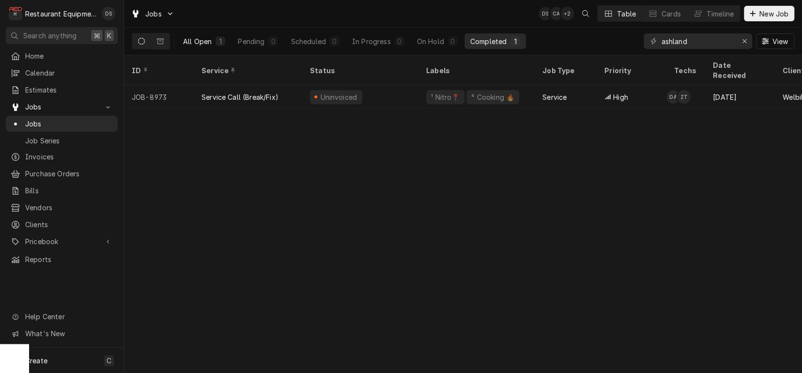
click at [199, 41] on div "All Open" at bounding box center [197, 41] width 29 height 10
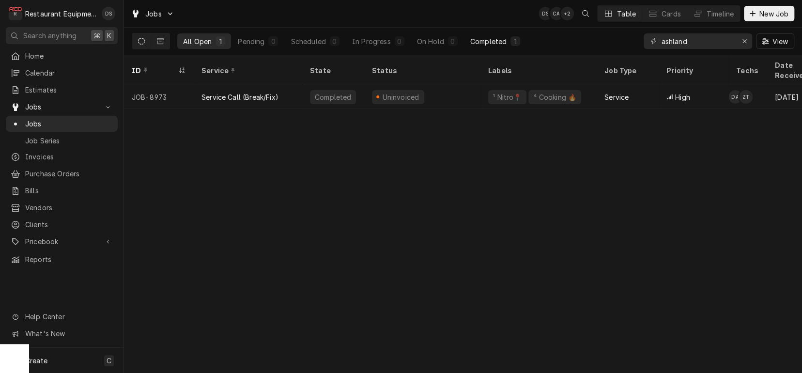
click at [487, 43] on div "Completed" at bounding box center [488, 41] width 36 height 10
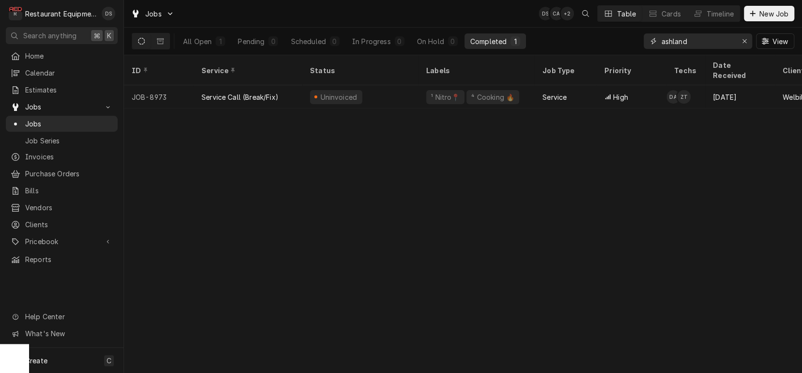
click at [699, 46] on input "ashland" at bounding box center [697, 40] width 73 height 15
drag, startPoint x: 688, startPoint y: 42, endPoint x: 625, endPoint y: 40, distance: 62.5
click at [625, 40] on div "All Open 1 Pending 0 Scheduled 0 In Progress 0 On Hold 0 Completed 1 ashland Vi…" at bounding box center [463, 41] width 662 height 27
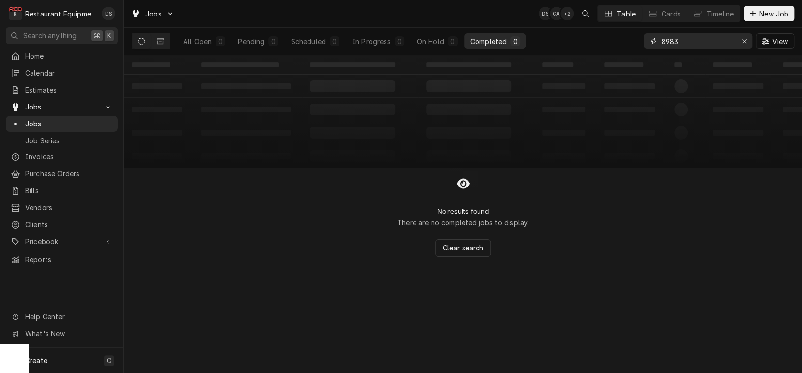
drag, startPoint x: 705, startPoint y: 42, endPoint x: 607, endPoint y: 38, distance: 98.4
click at [607, 38] on div "All Open 0 Pending 0 Scheduled 0 In Progress 0 On Hold 0 Completed 0 8983 View" at bounding box center [463, 41] width 662 height 27
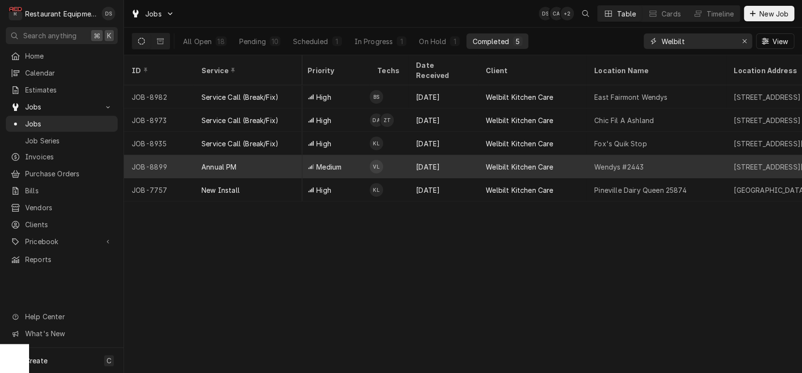
scroll to position [0, 297]
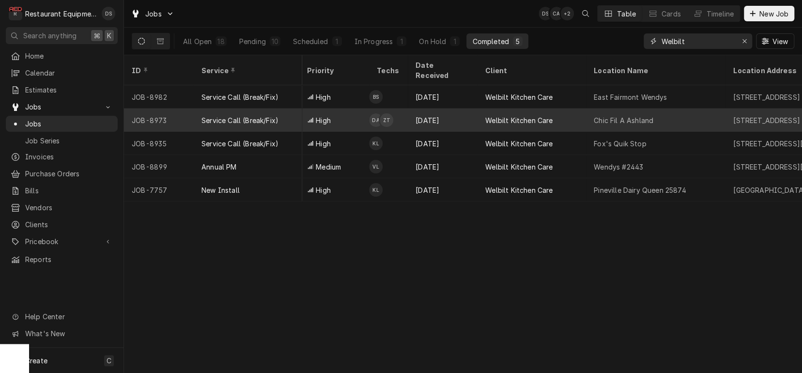
type input "Welbilt"
click at [587, 110] on div "Chic Fil A Ashland" at bounding box center [655, 119] width 139 height 23
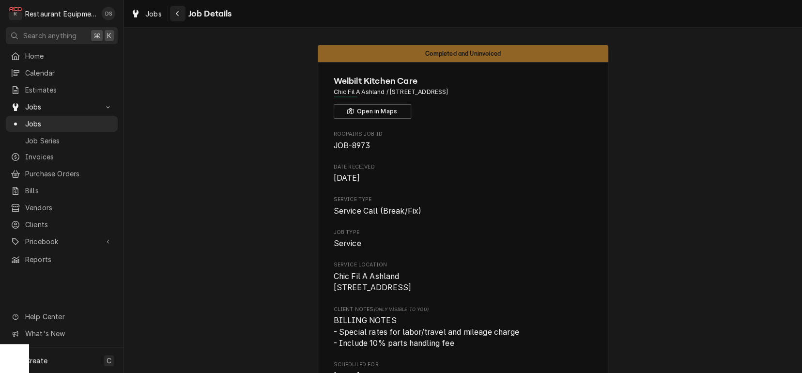
click at [179, 15] on icon "Navigate back" at bounding box center [177, 13] width 4 height 7
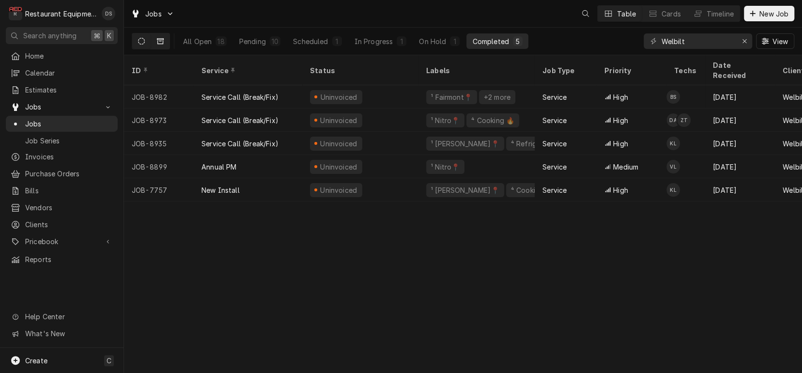
click at [165, 40] on button "Dynamic Content Wrapper" at bounding box center [160, 40] width 18 height 15
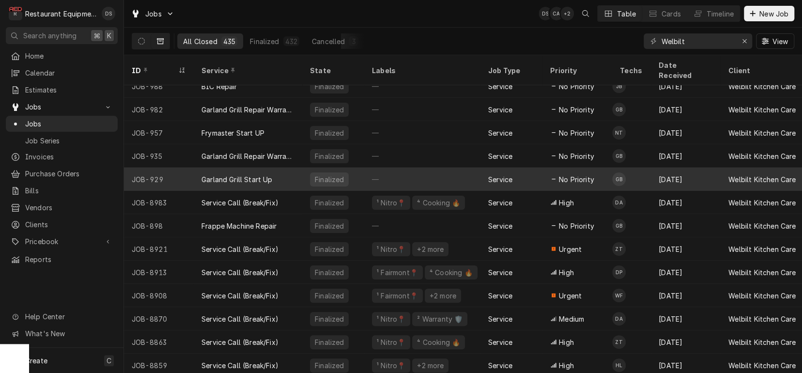
scroll to position [35, 0]
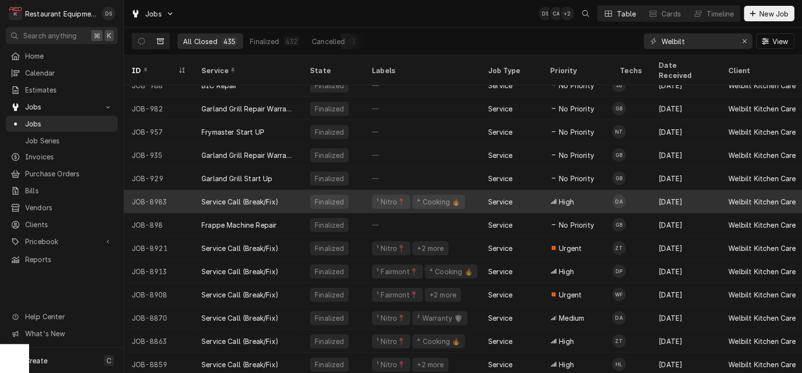
click at [227, 197] on div "Service Call (Break/Fix)" at bounding box center [239, 202] width 77 height 10
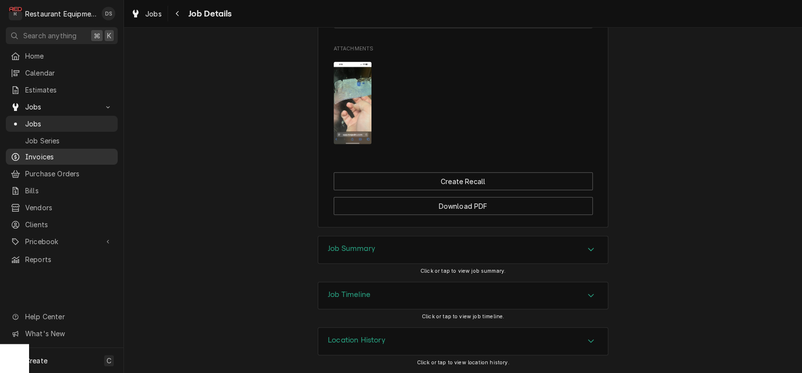
scroll to position [1346, 0]
